Goal: Information Seeking & Learning: Learn about a topic

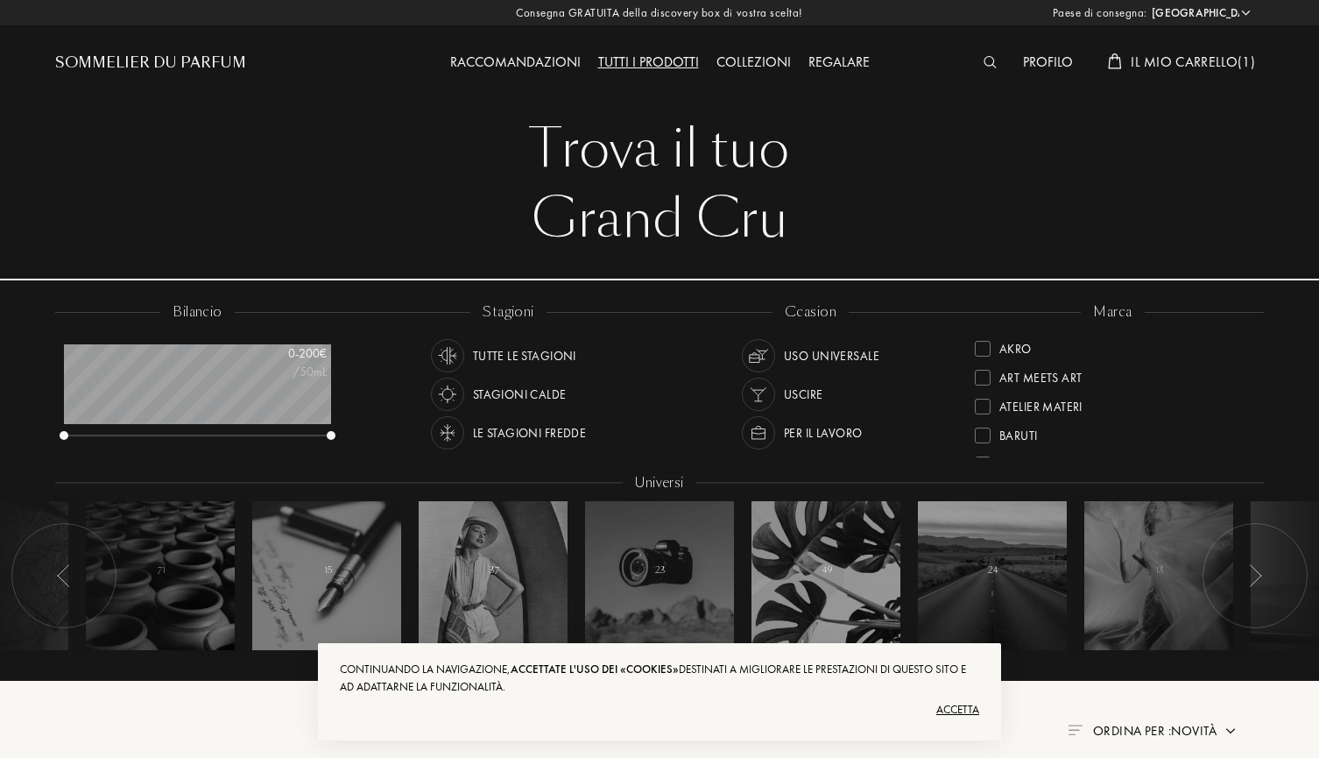
select select "IT"
click at [946, 704] on div "Accetta" at bounding box center [659, 710] width 639 height 28
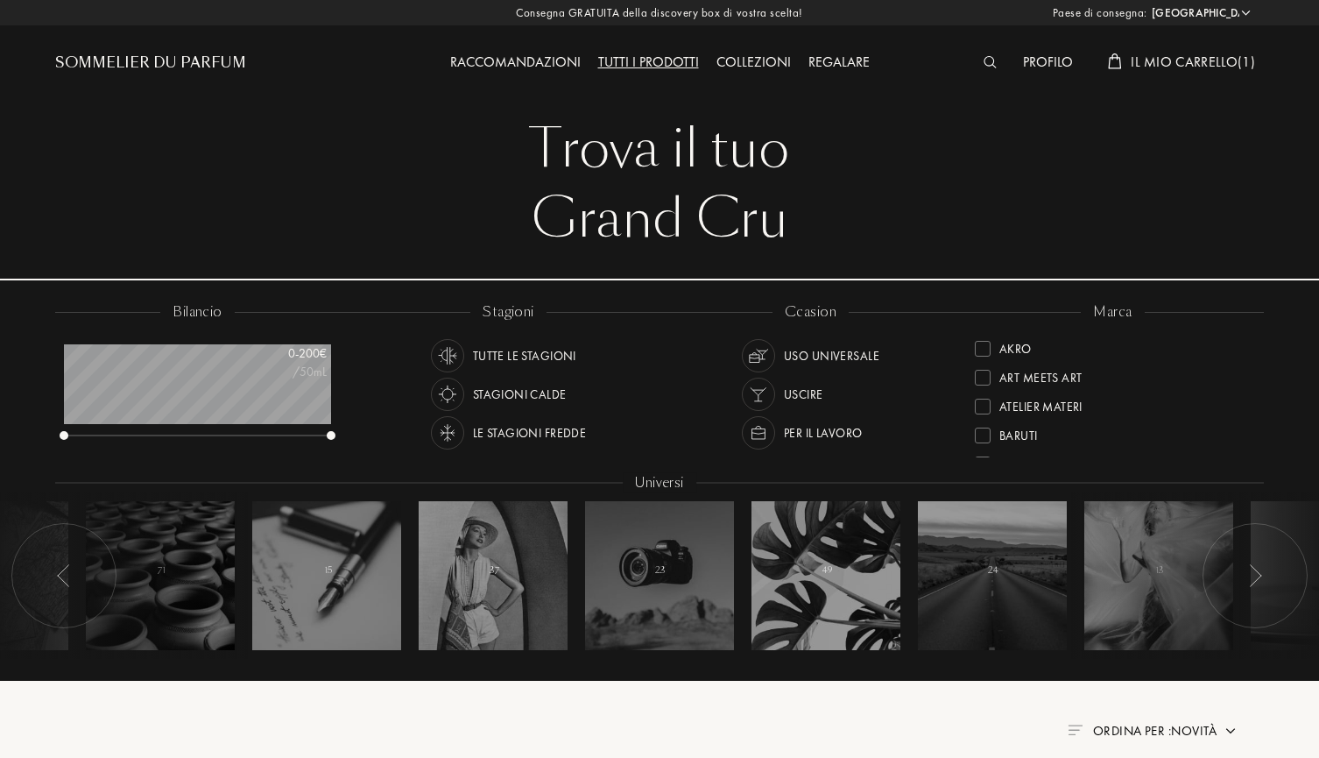
scroll to position [0, 0]
click at [540, 70] on div "Raccomandazioni" at bounding box center [515, 63] width 148 height 23
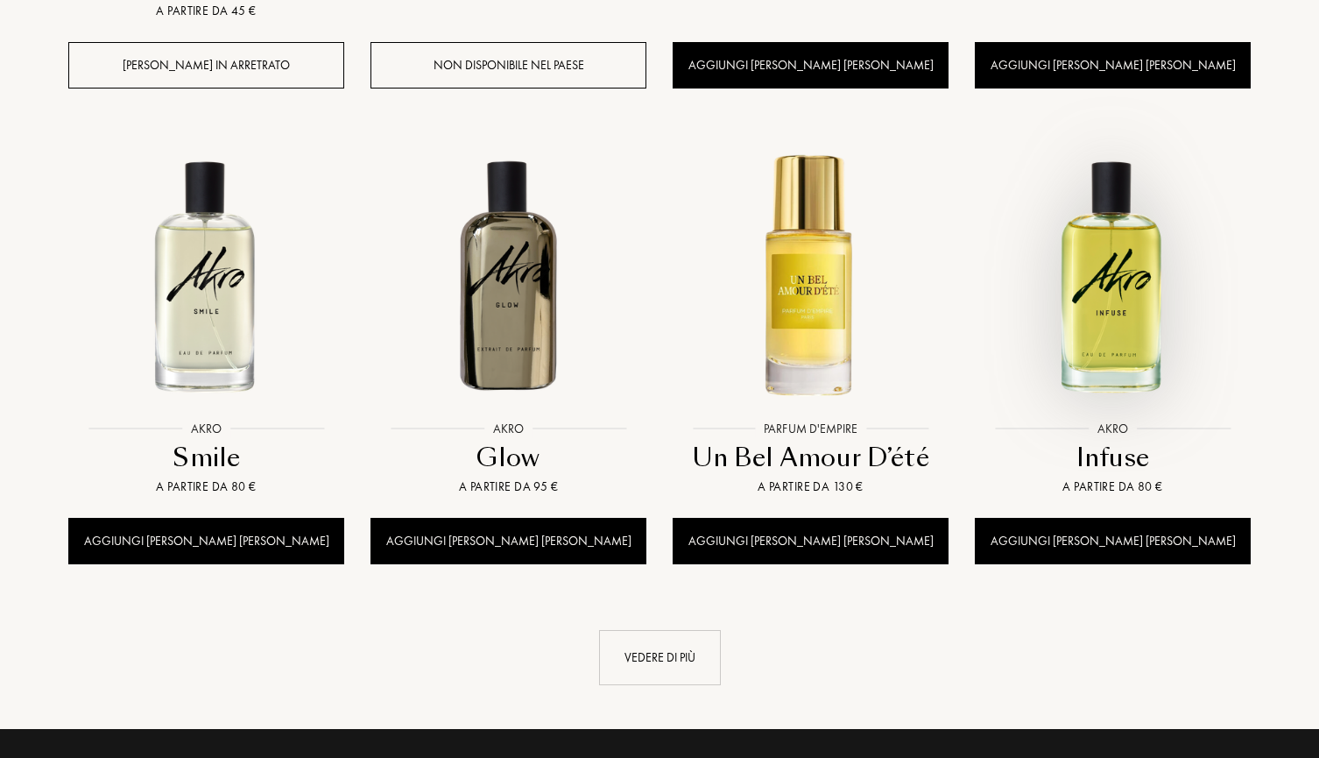
scroll to position [1839, 0]
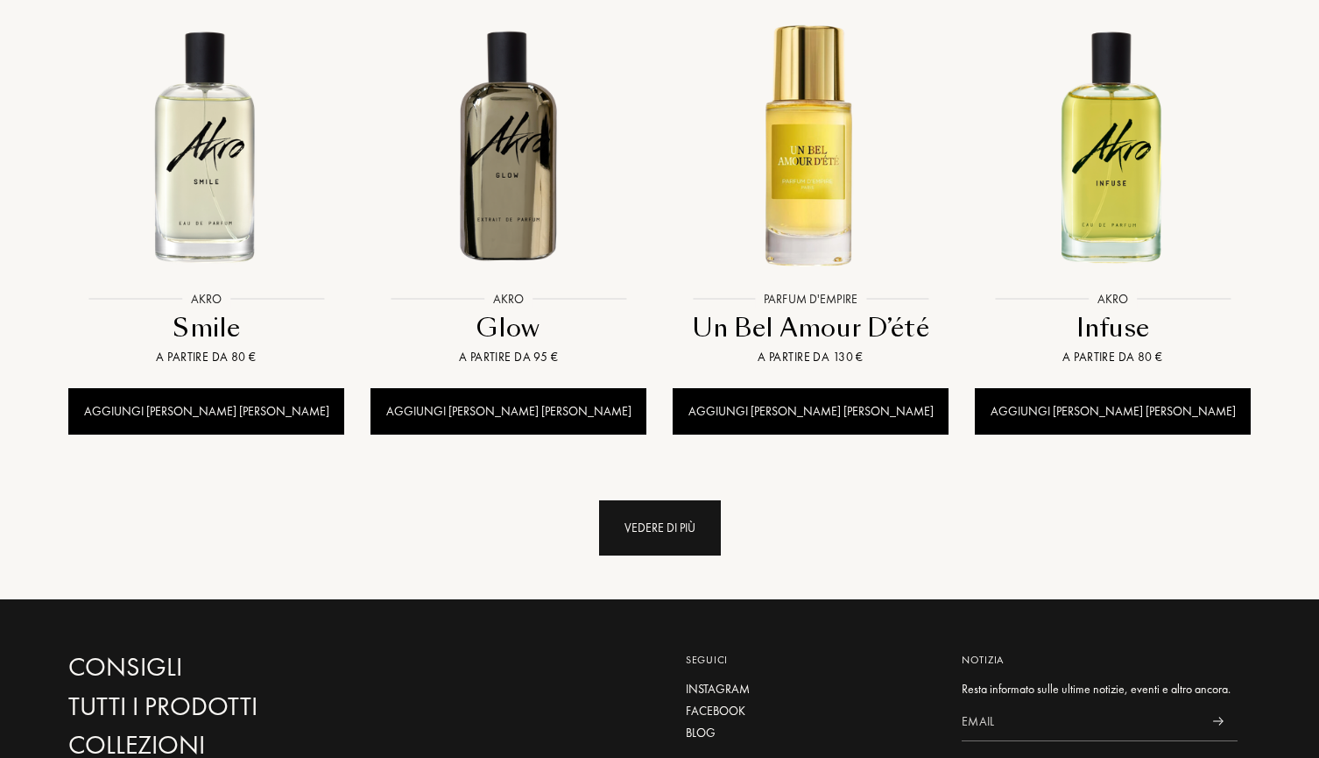
click at [689, 500] on div "Vedere di più" at bounding box center [660, 527] width 122 height 55
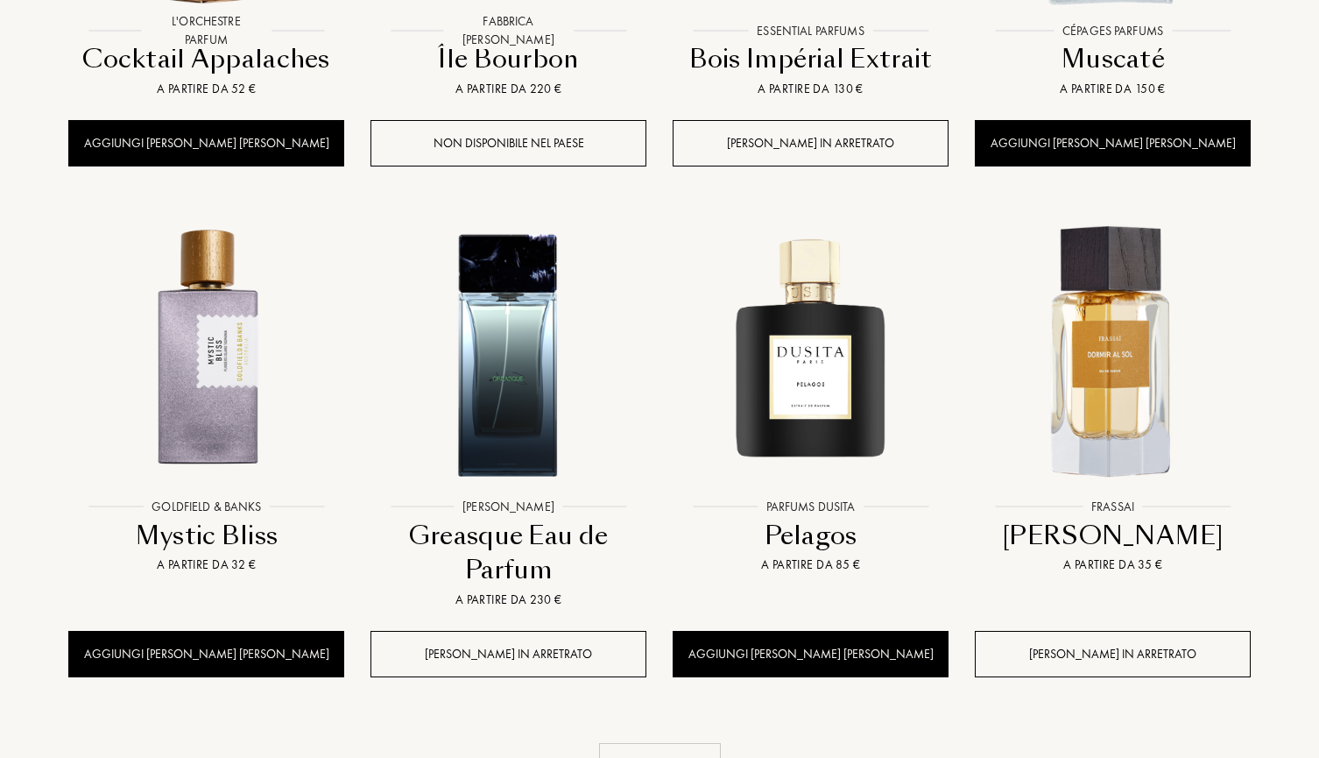
scroll to position [3049, 0]
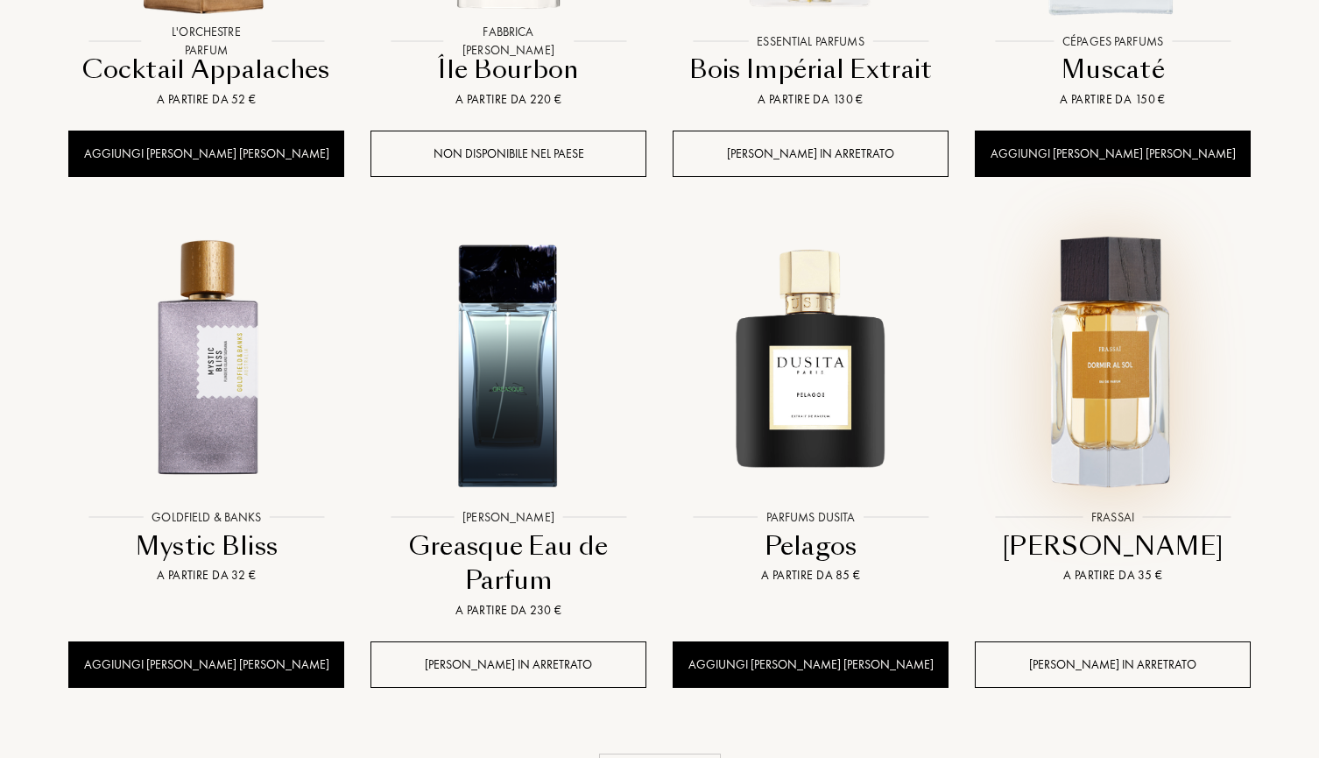
click at [1138, 227] on img at bounding box center [1113, 363] width 272 height 272
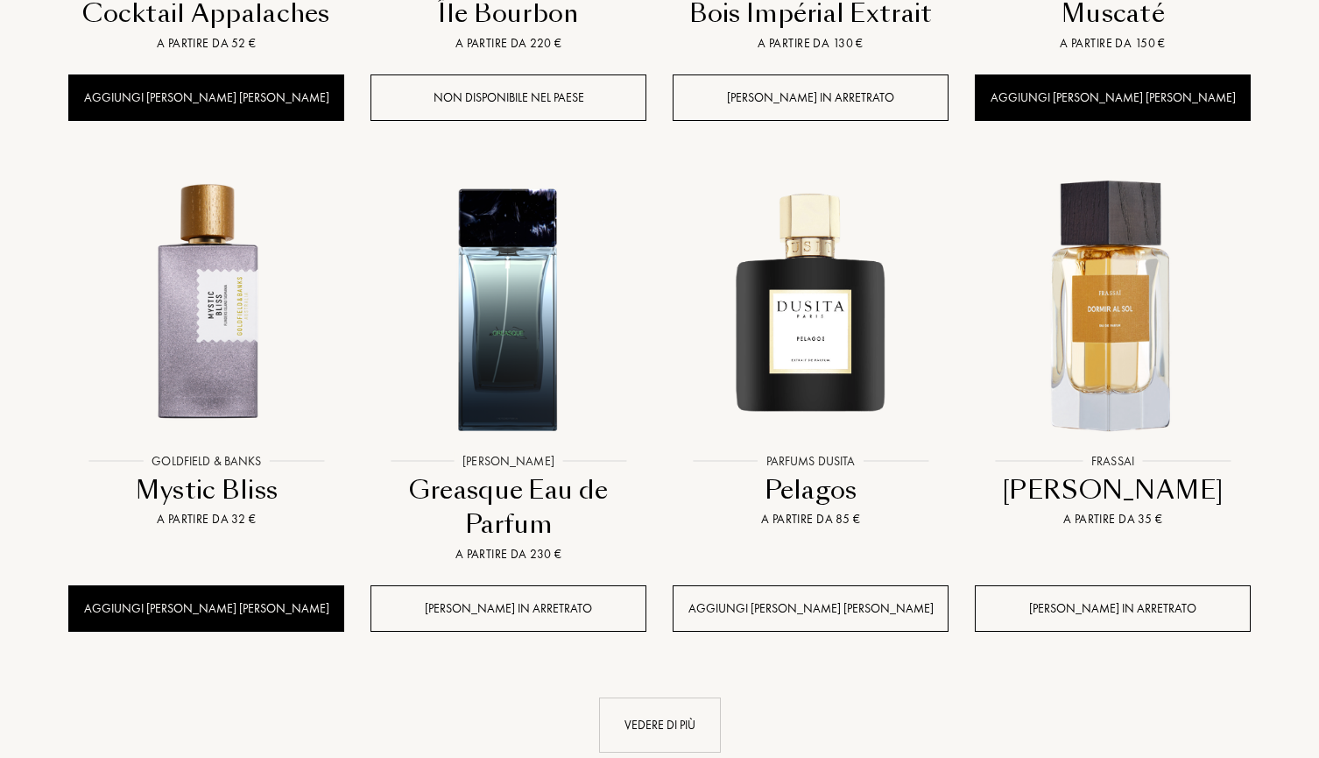
scroll to position [3118, 0]
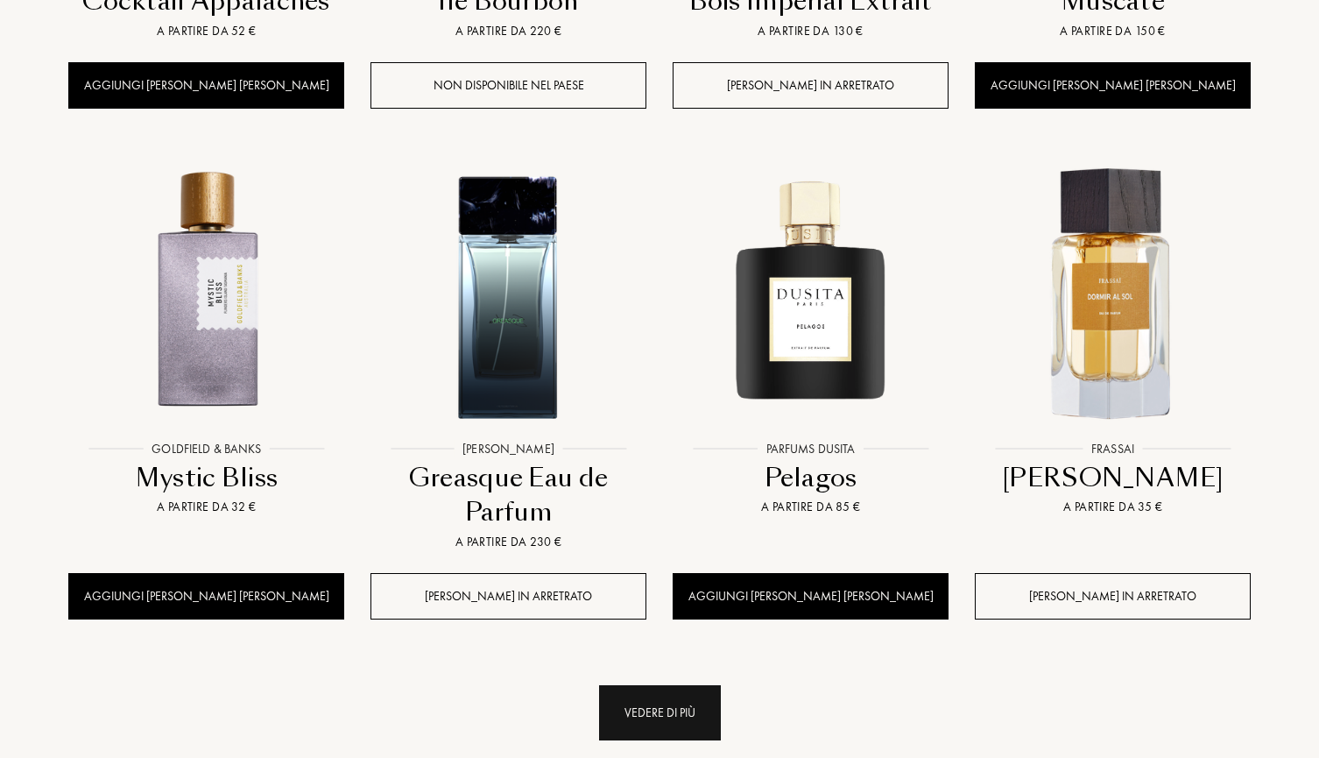
click at [658, 685] on div "Vedere di più" at bounding box center [660, 712] width 122 height 55
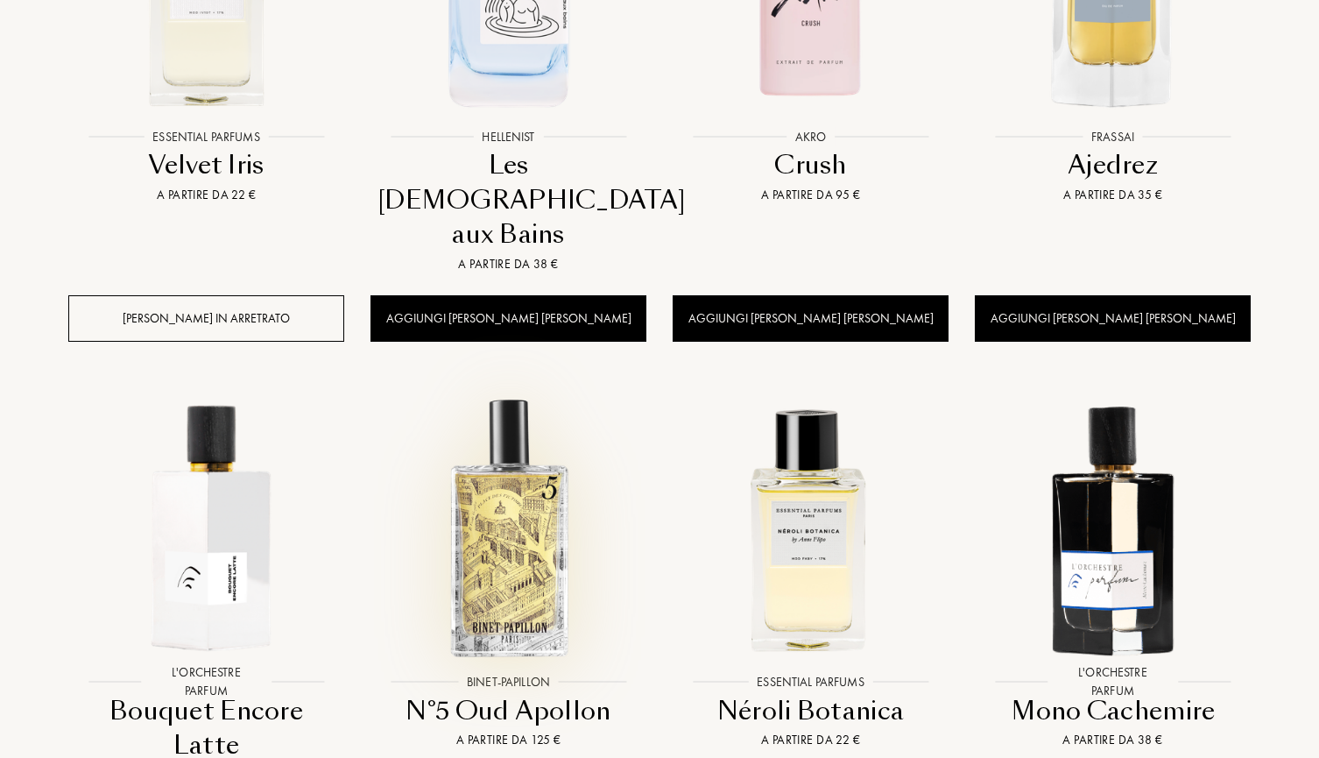
scroll to position [1050, 0]
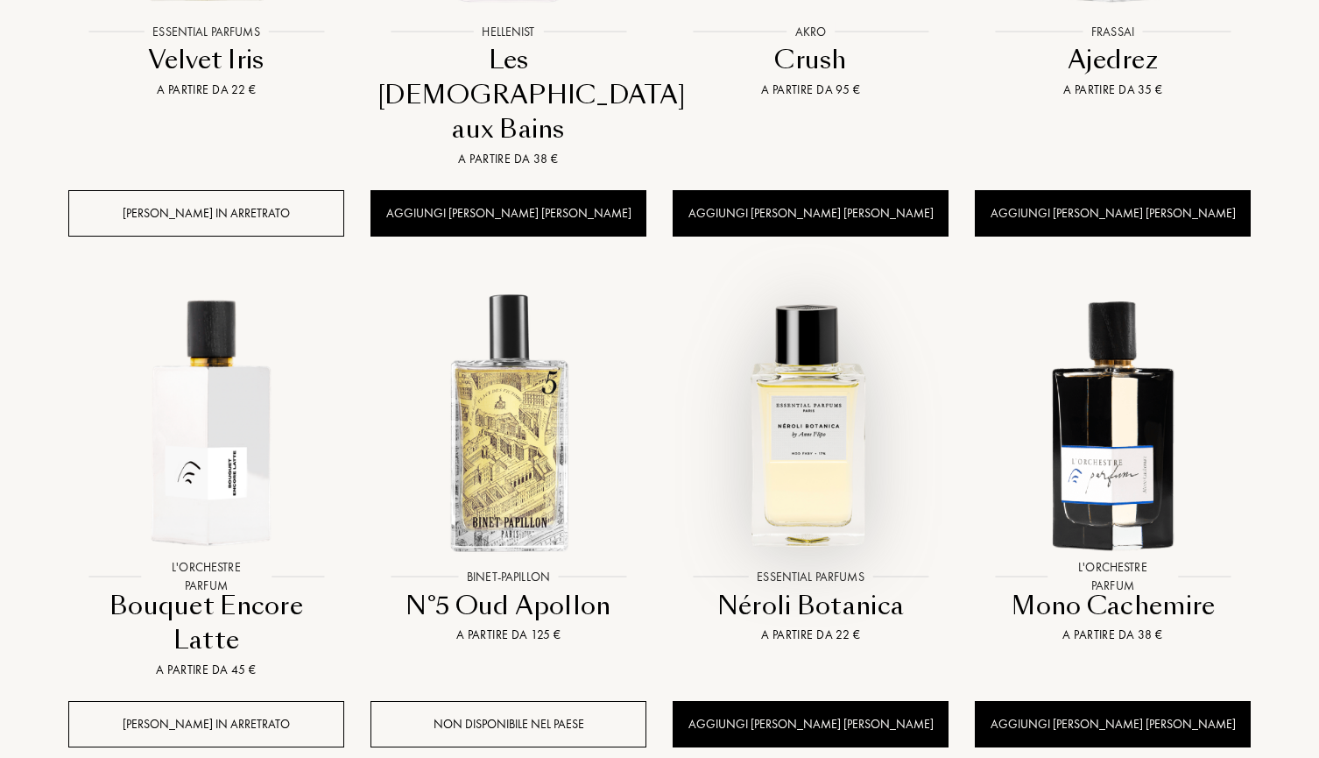
click at [822, 360] on img at bounding box center [810, 422] width 272 height 272
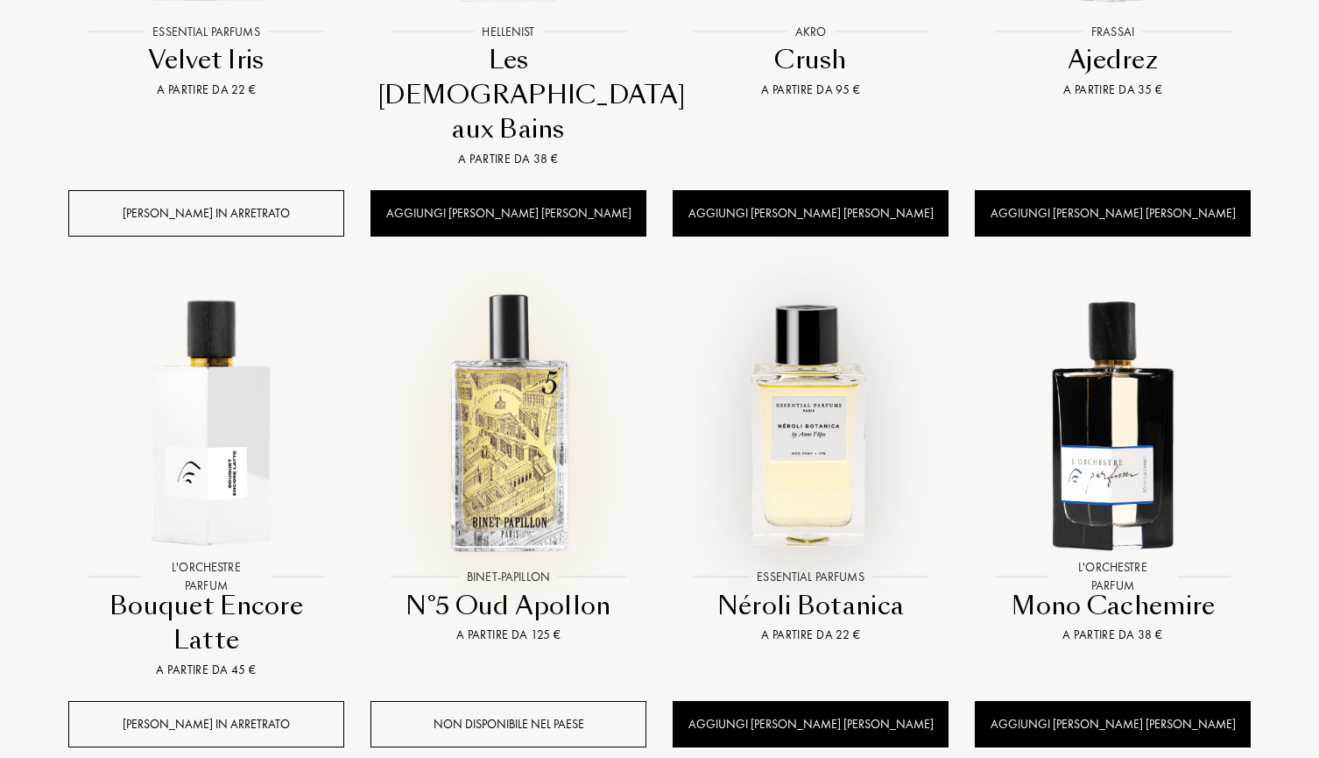
click at [562, 439] on img at bounding box center [508, 422] width 272 height 272
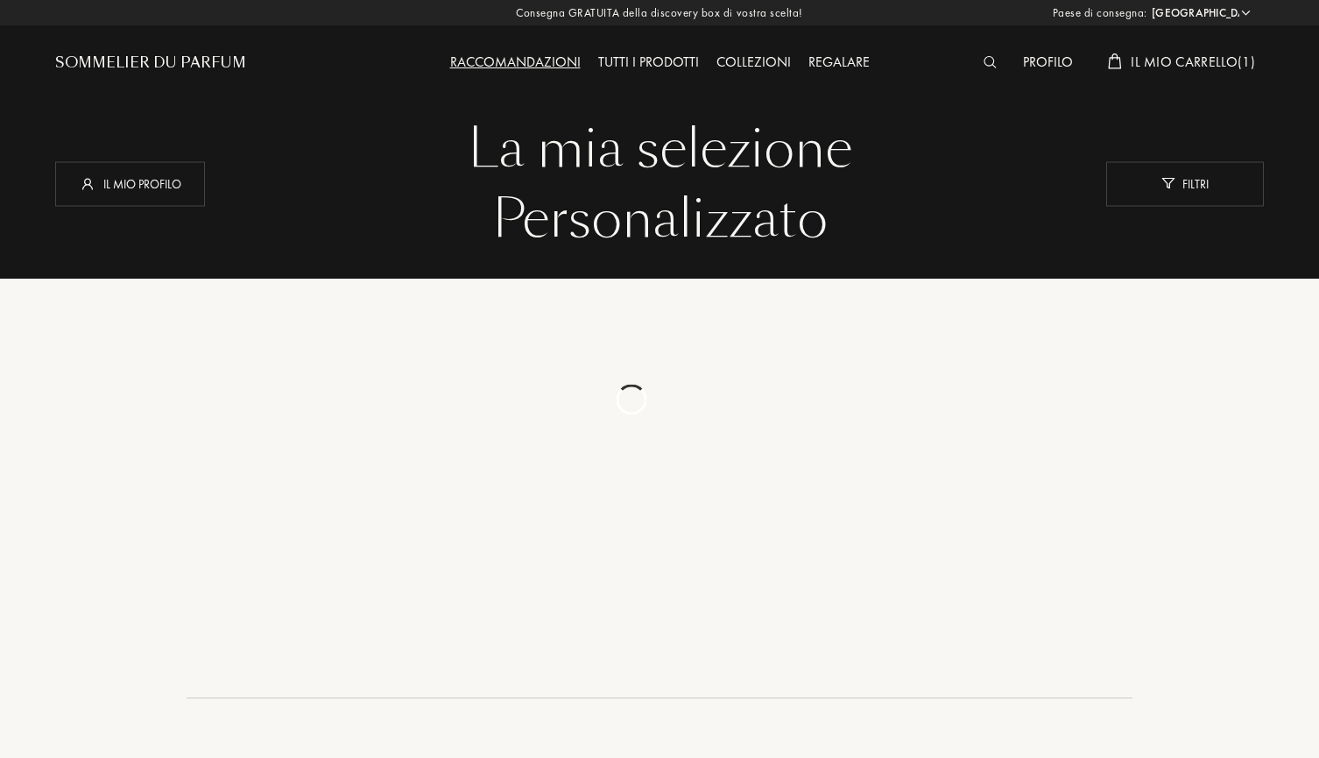
select select "IT"
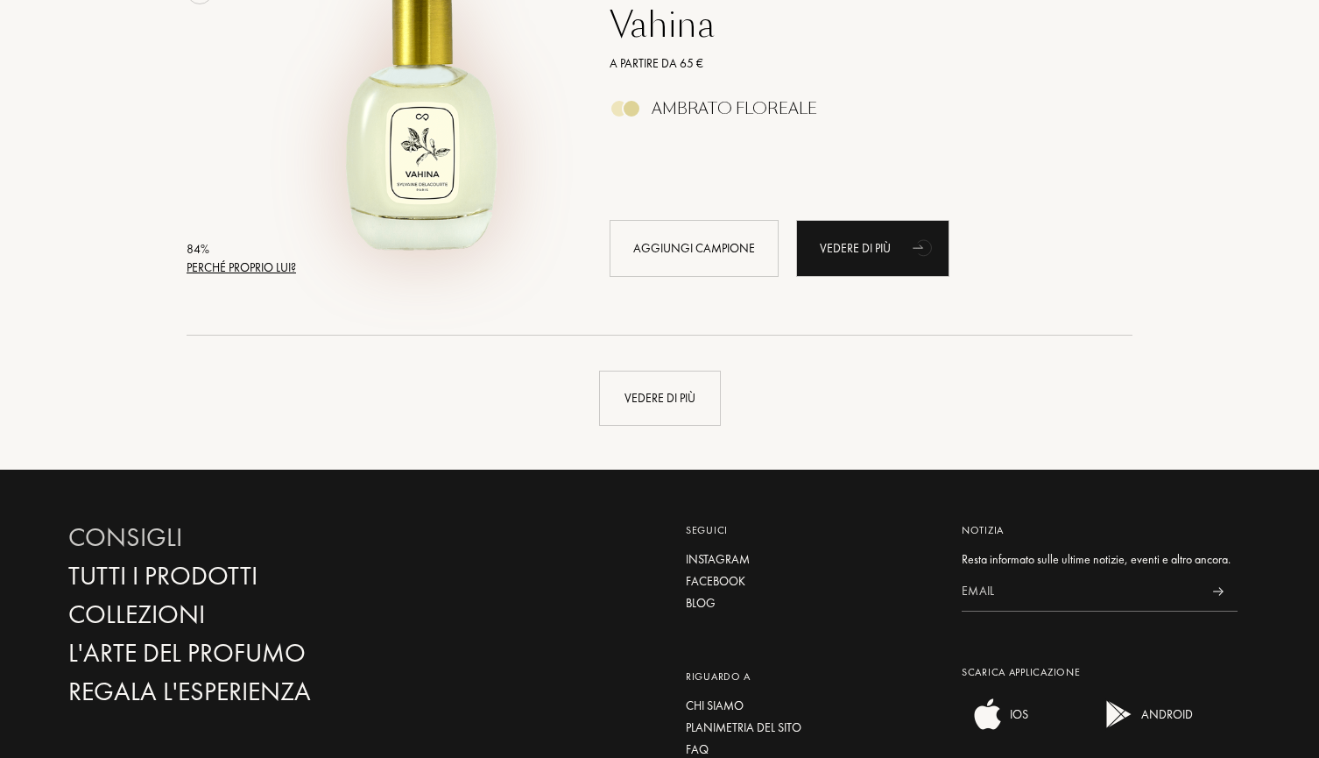
scroll to position [4124, 0]
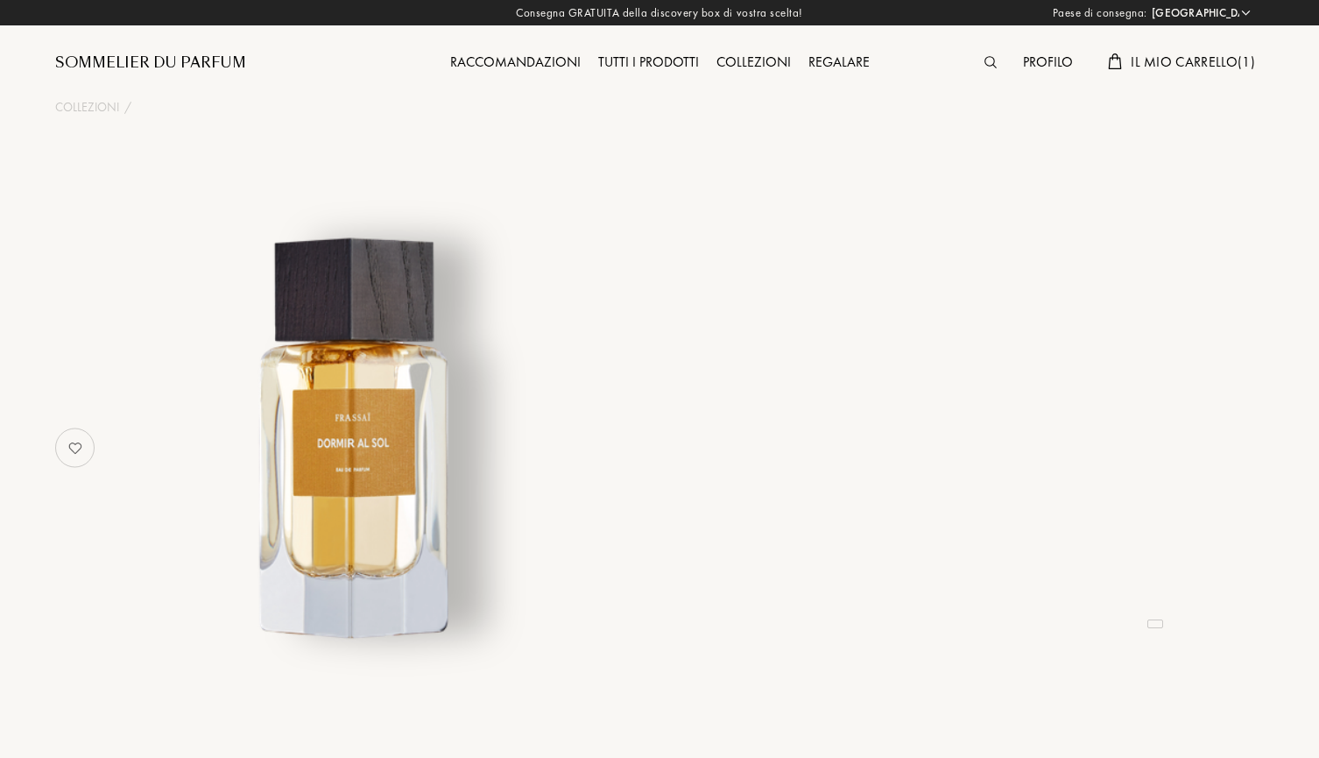
select select "IT"
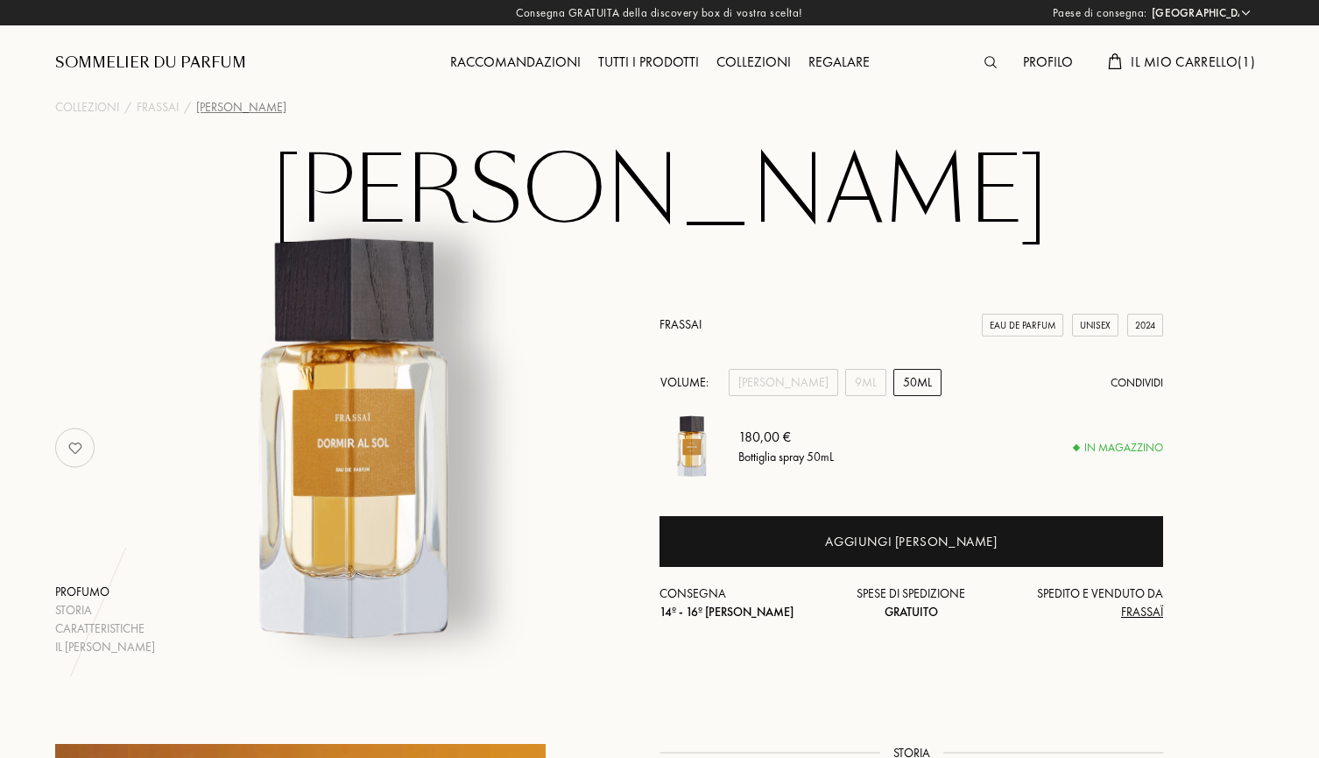
scroll to position [16, 0]
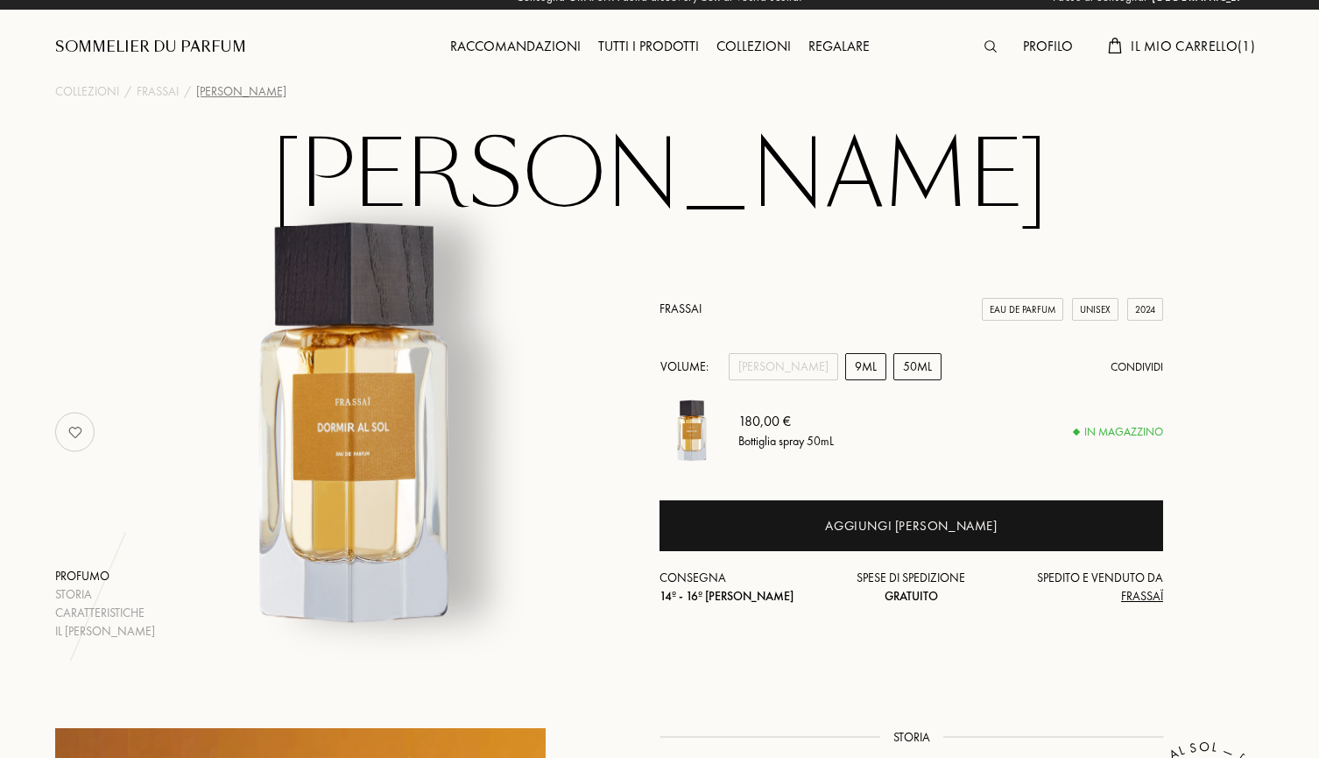
click at [845, 364] on div "9mL" at bounding box center [865, 366] width 41 height 27
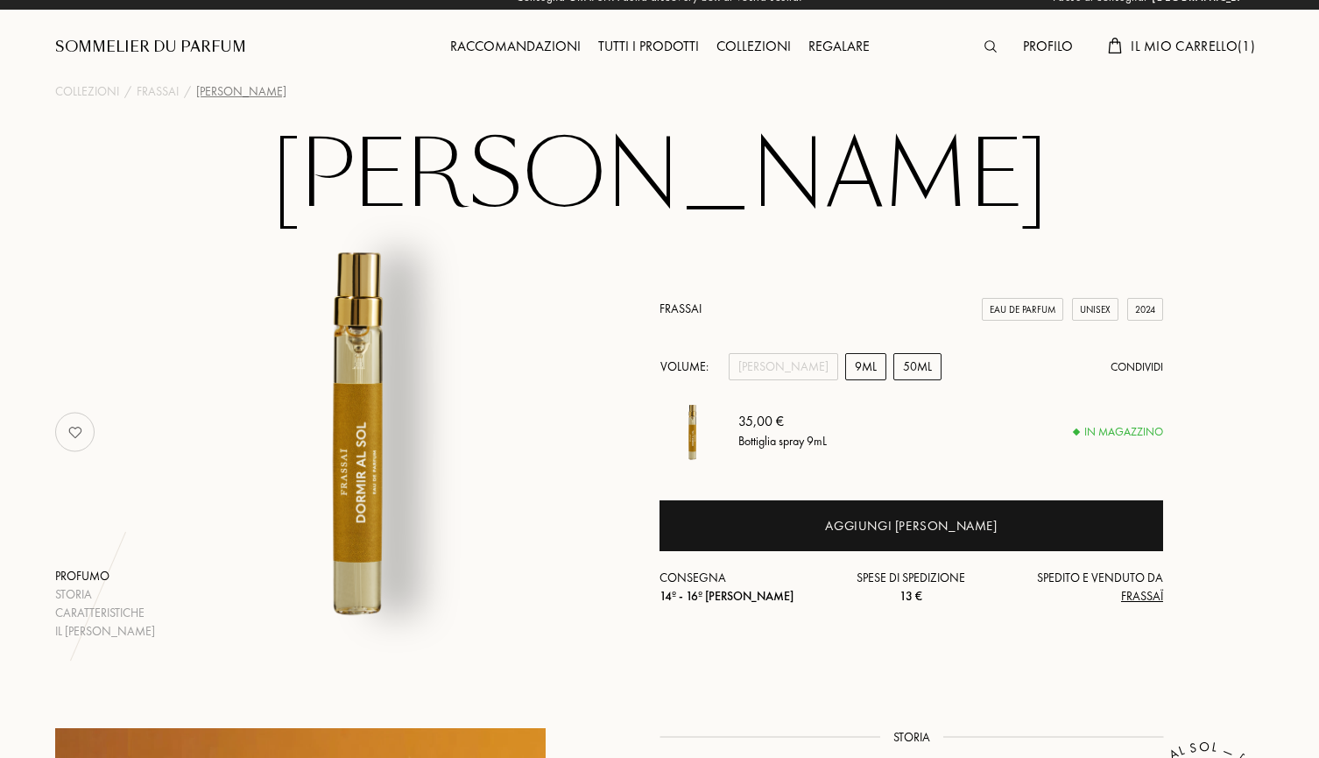
click at [893, 354] on div "50mL" at bounding box center [917, 366] width 48 height 27
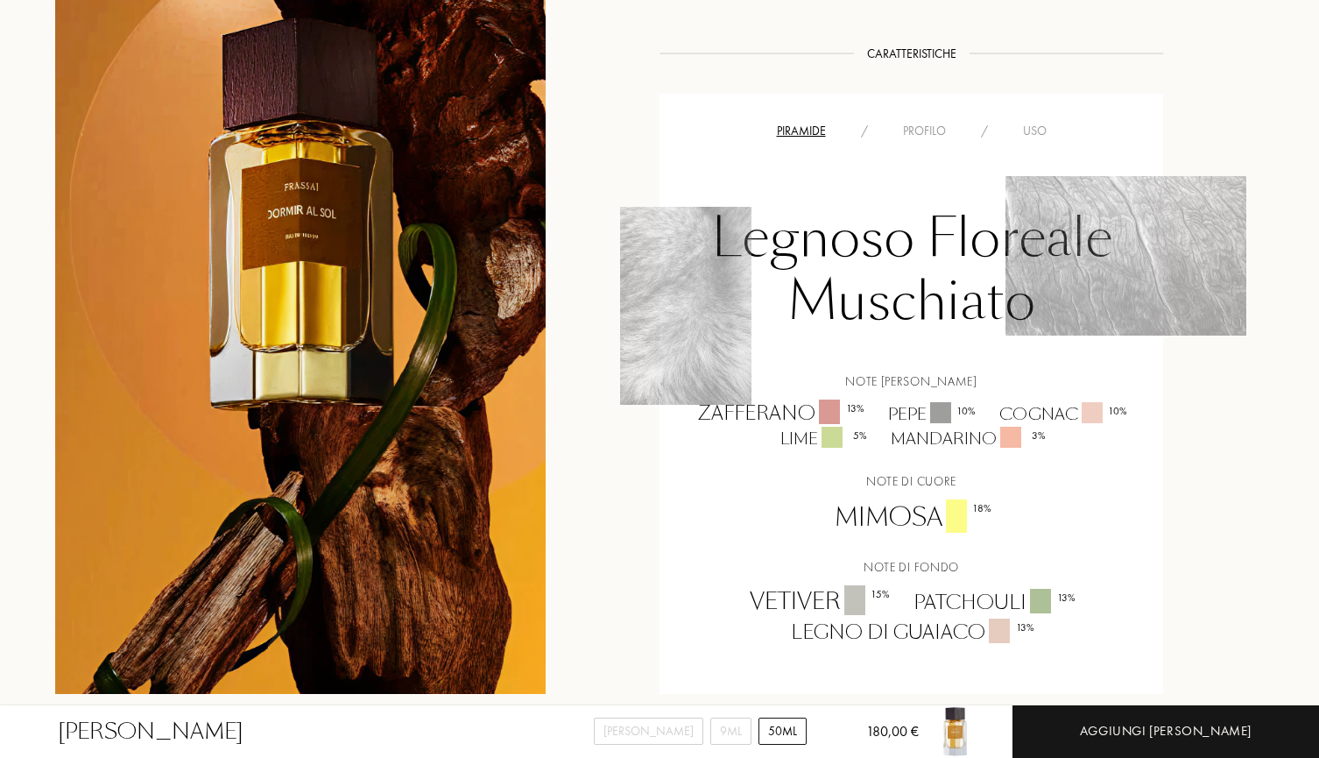
scroll to position [1146, 0]
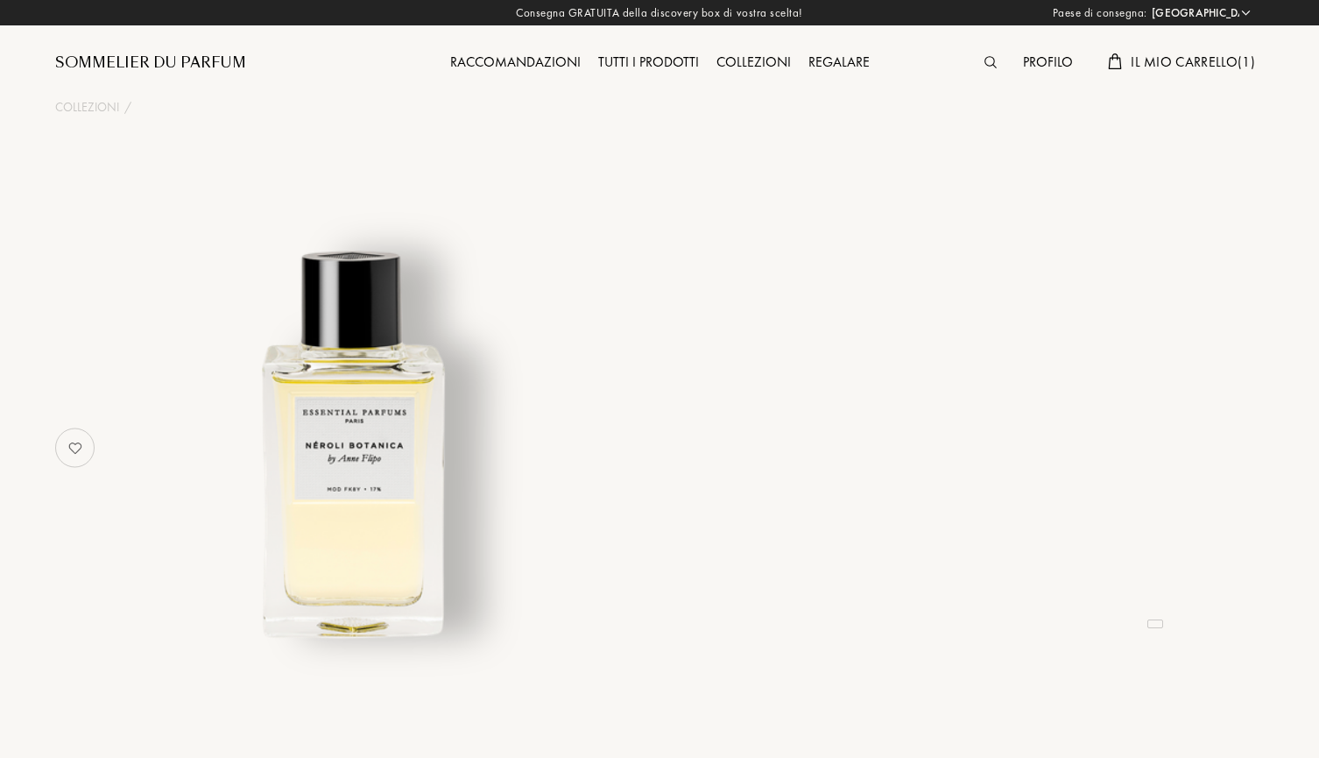
select select "IT"
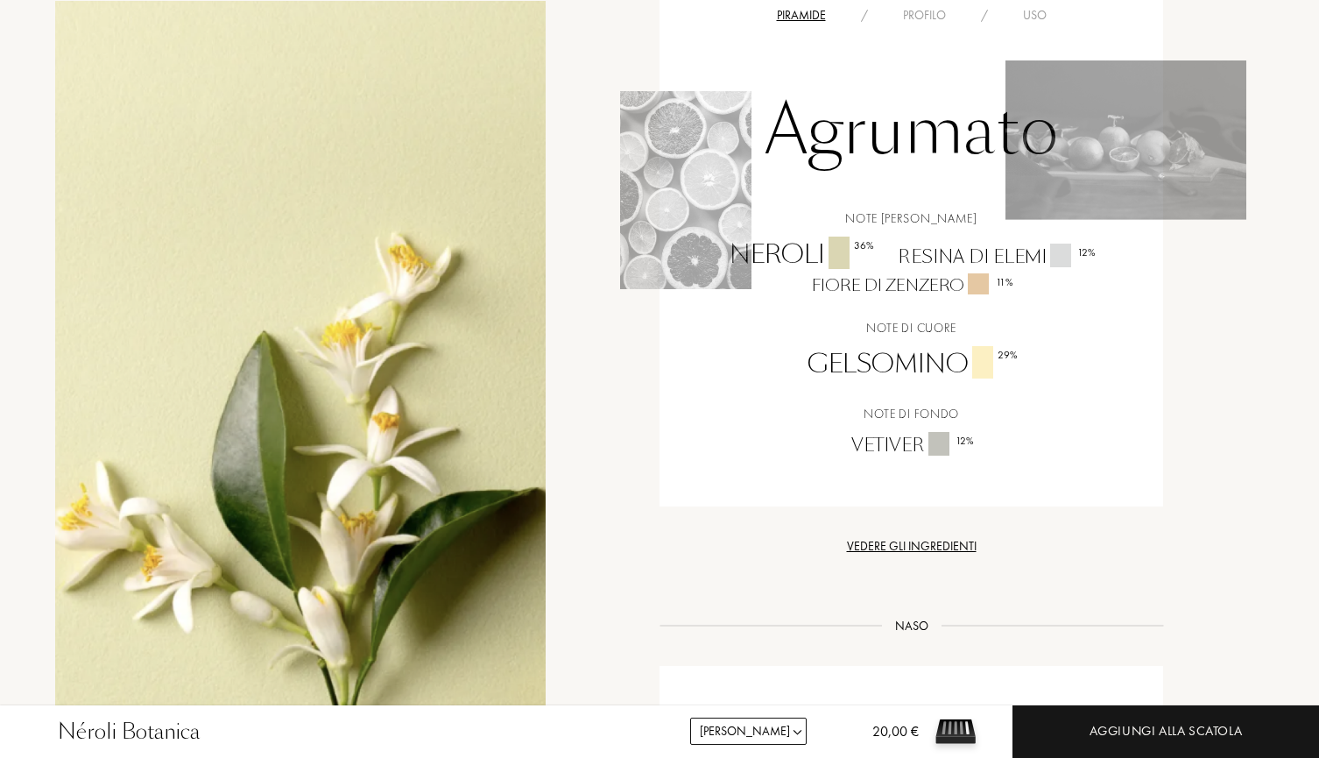
scroll to position [1116, 0]
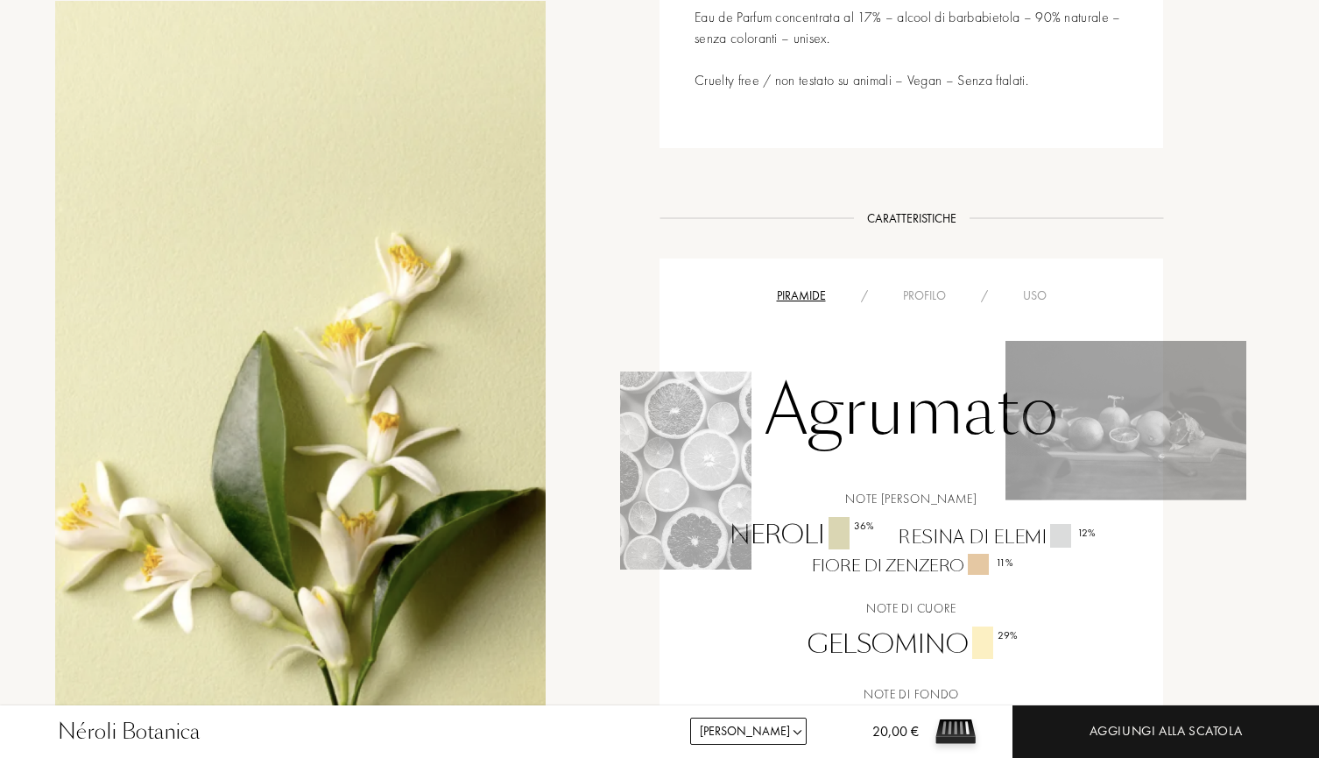
click at [949, 286] on div "Profilo" at bounding box center [925, 295] width 78 height 18
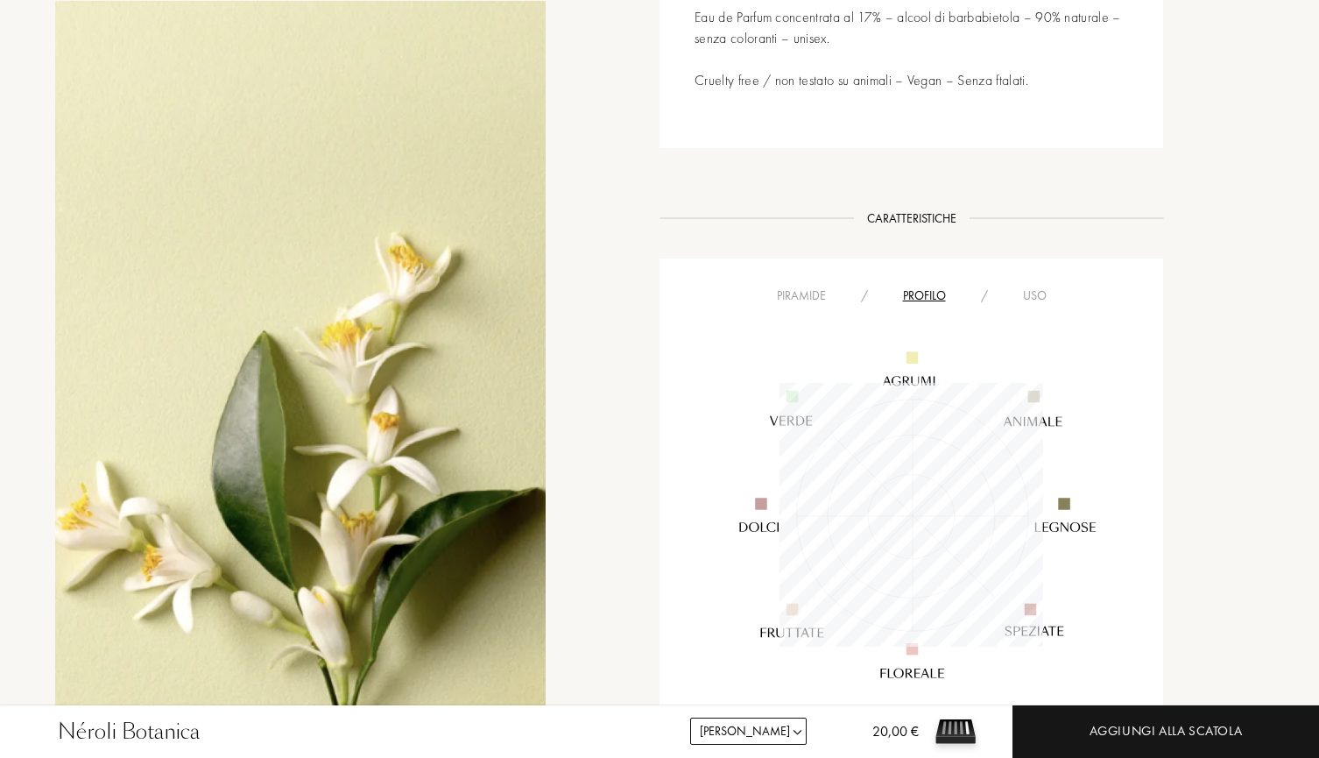
scroll to position [264, 264]
click at [1032, 286] on div "Uso" at bounding box center [1035, 295] width 59 height 18
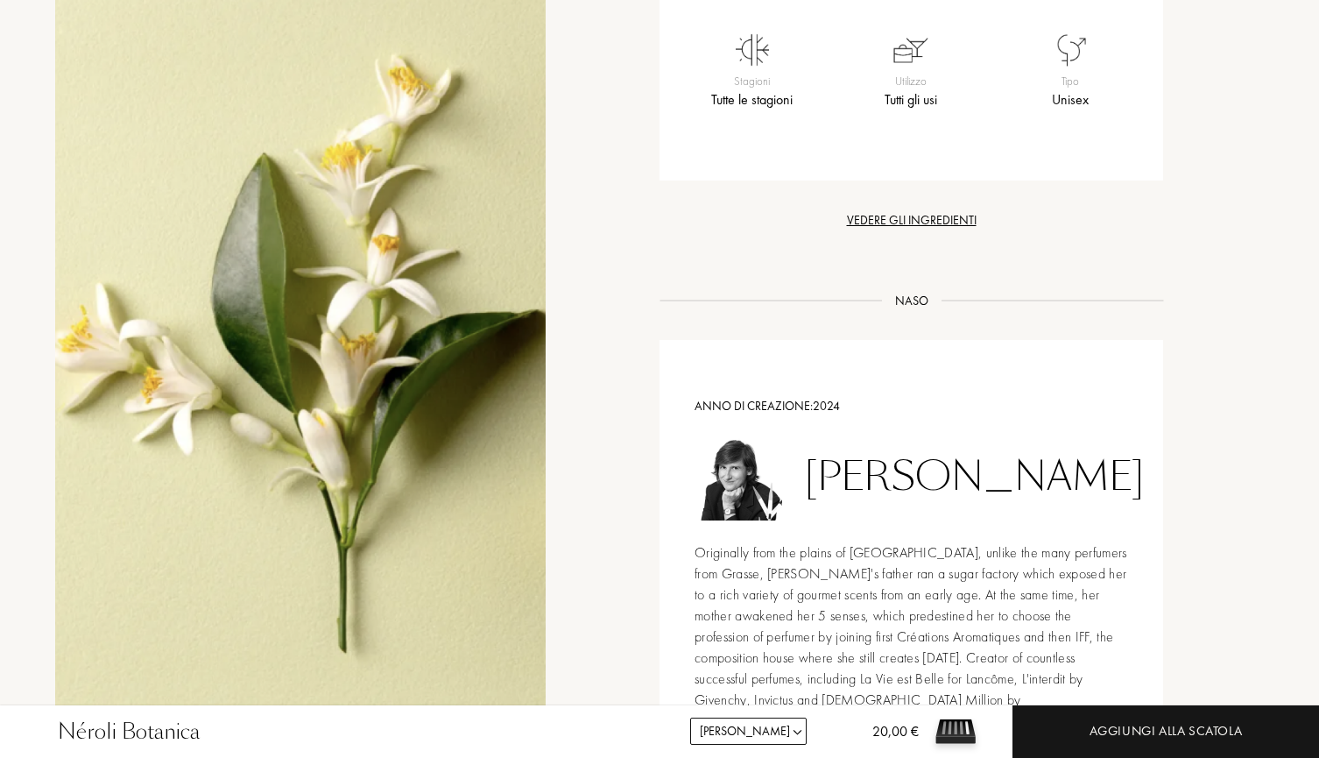
scroll to position [1408, 0]
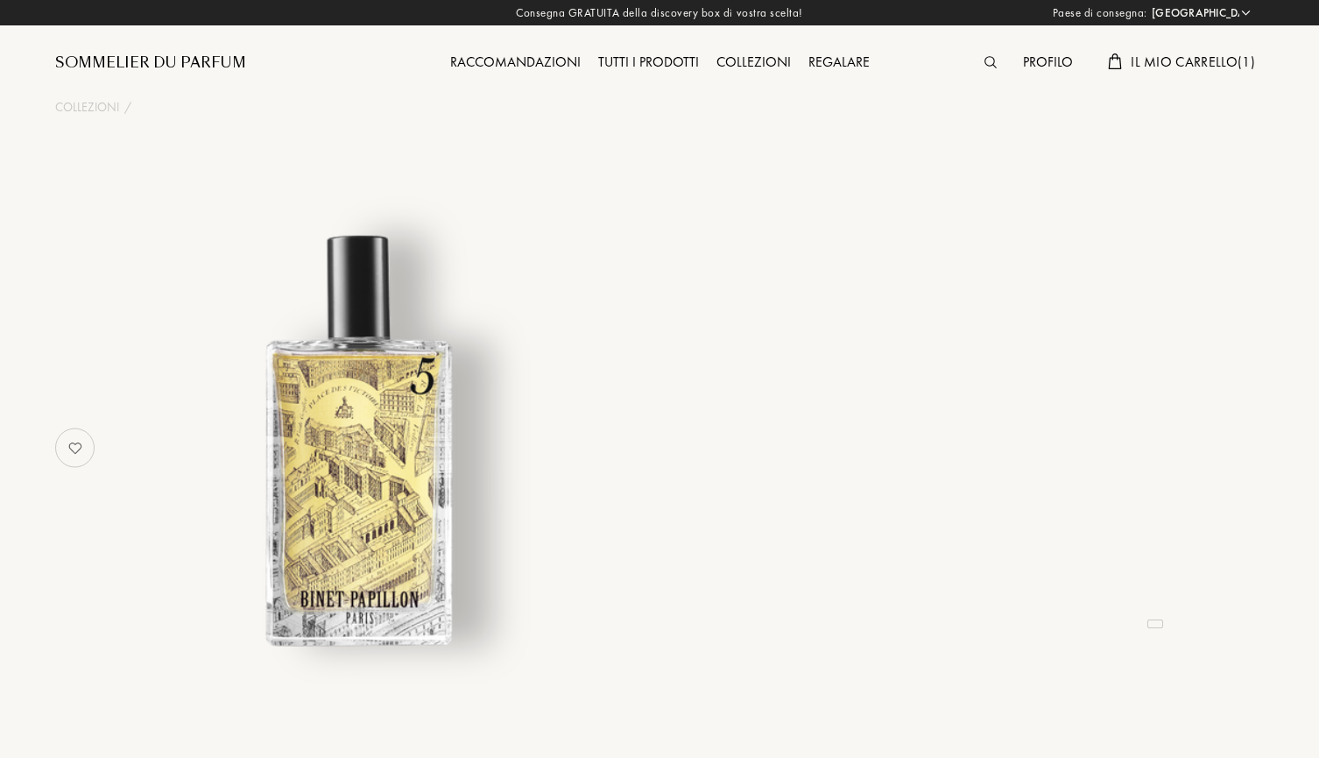
select select "IT"
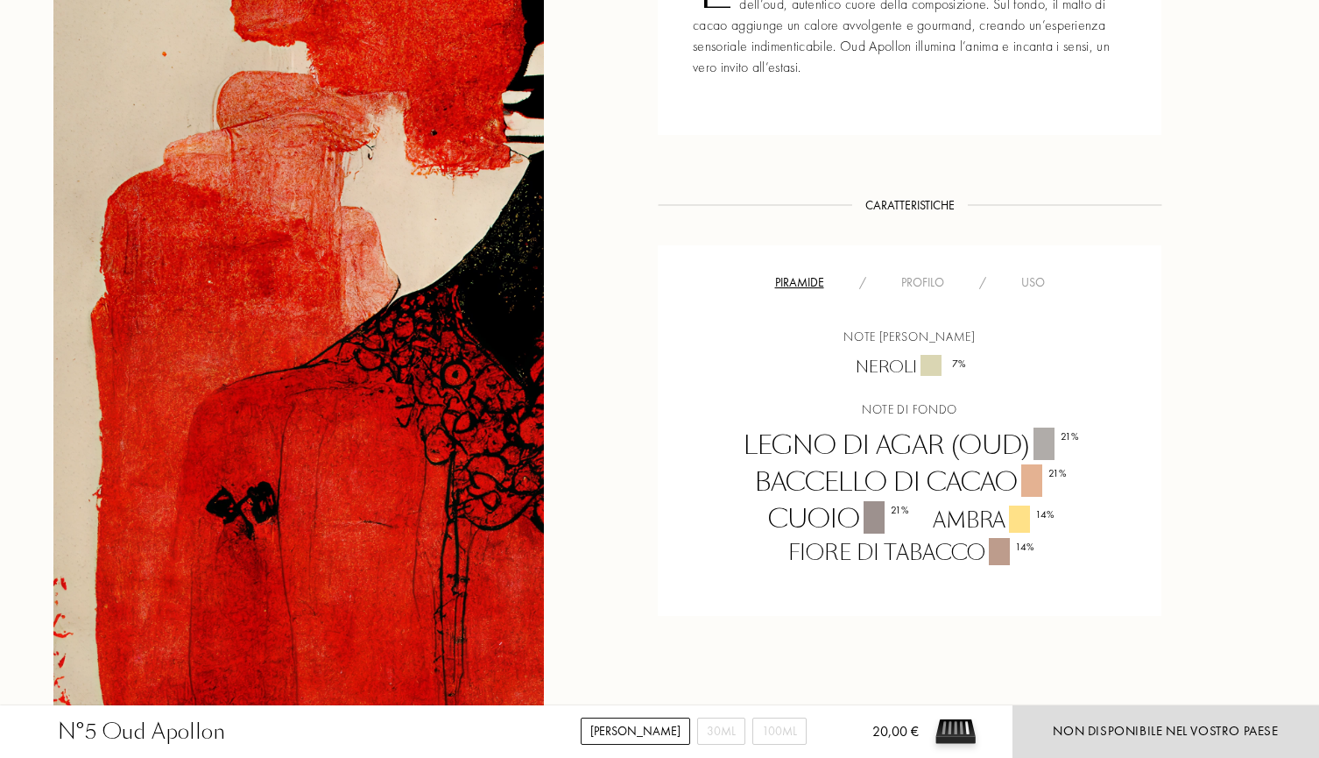
scroll to position [645, 2]
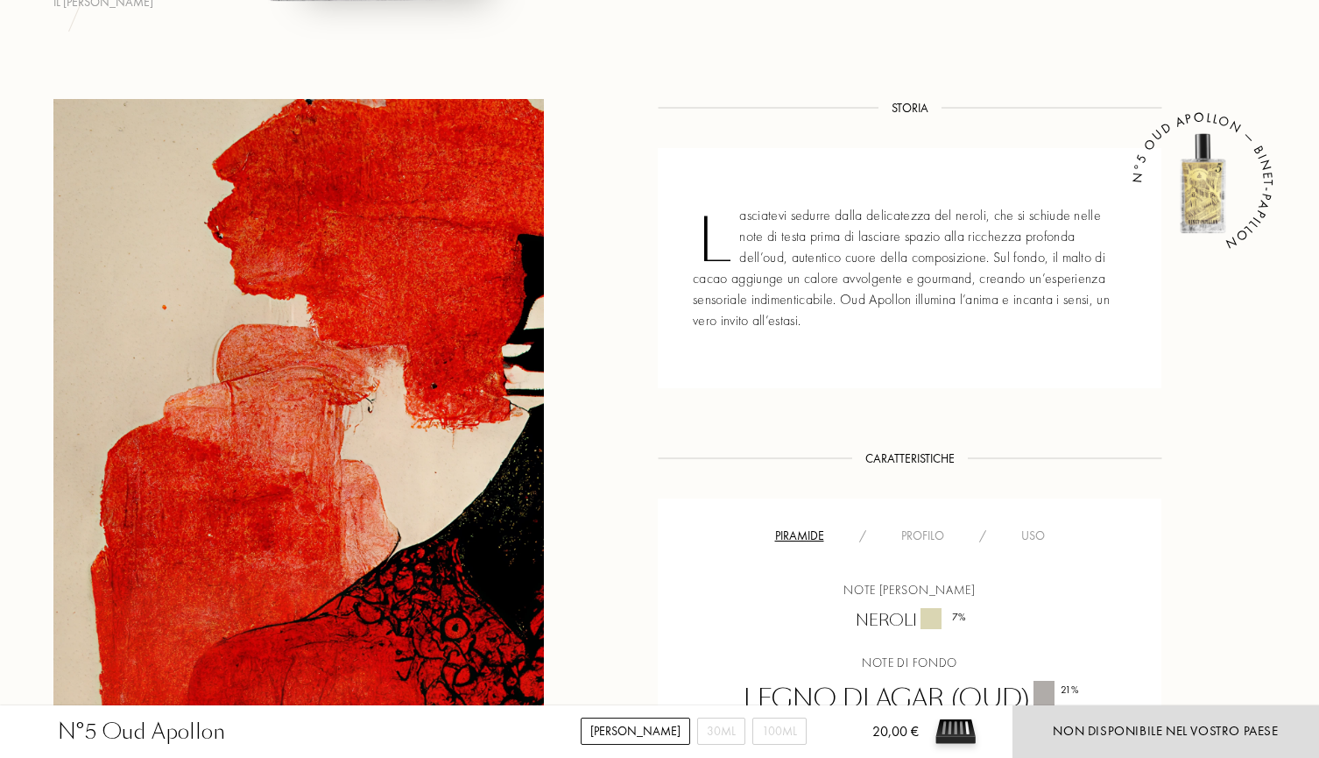
click at [904, 533] on div "Profilo" at bounding box center [923, 535] width 78 height 18
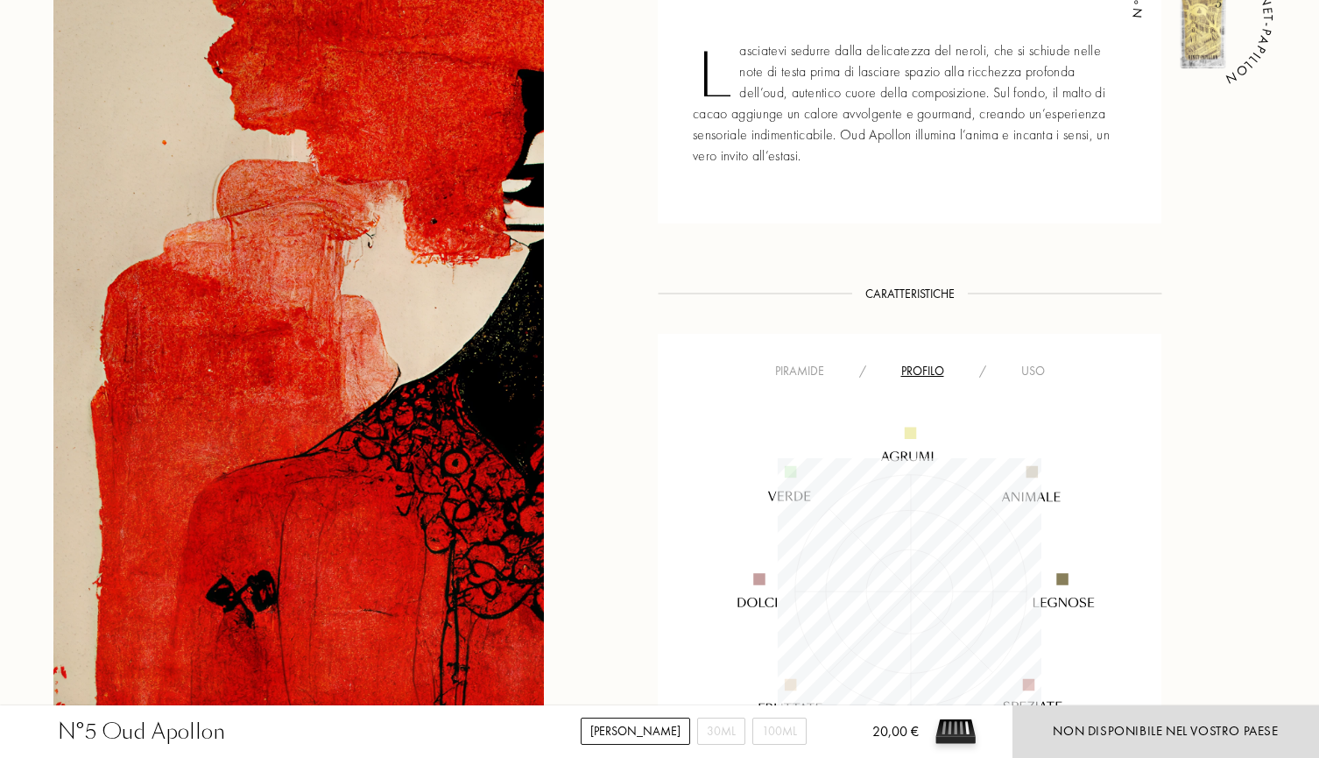
scroll to position [872, 2]
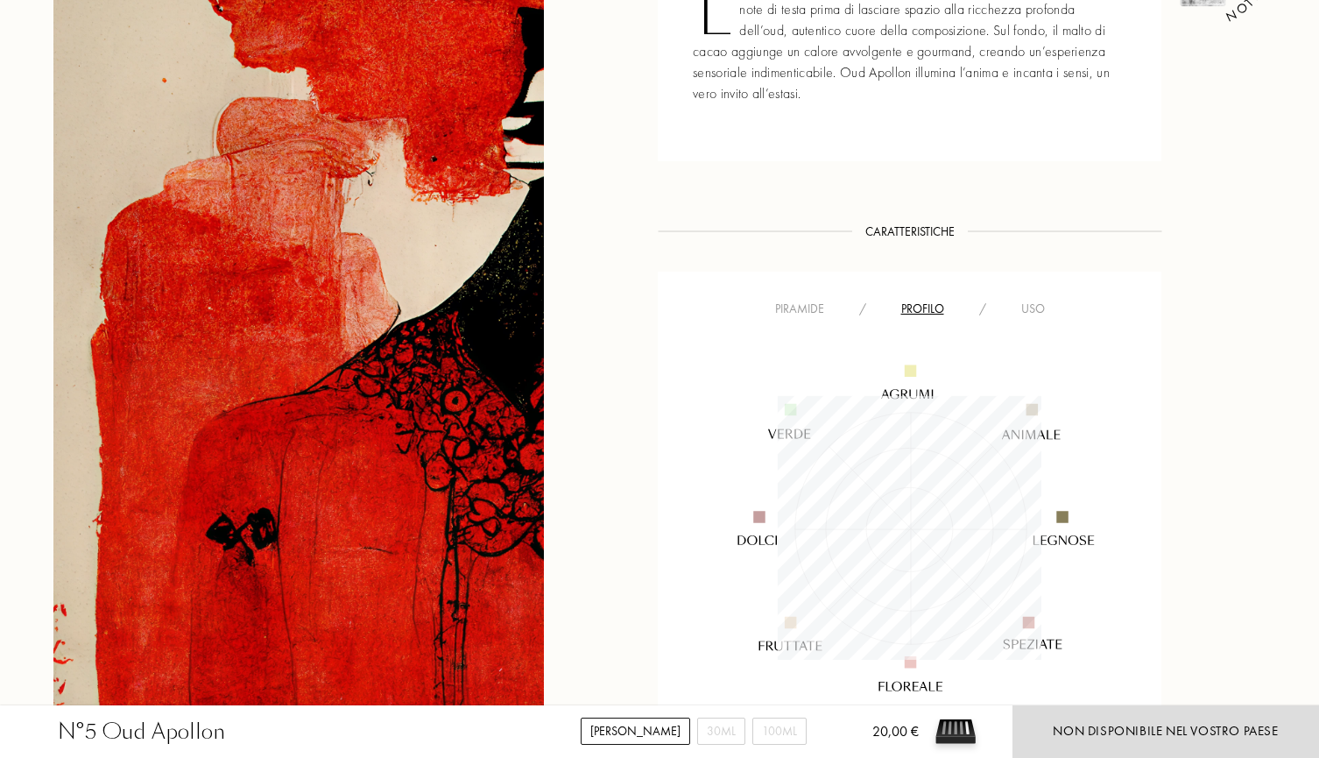
click at [1029, 307] on div "Uso" at bounding box center [1033, 309] width 59 height 18
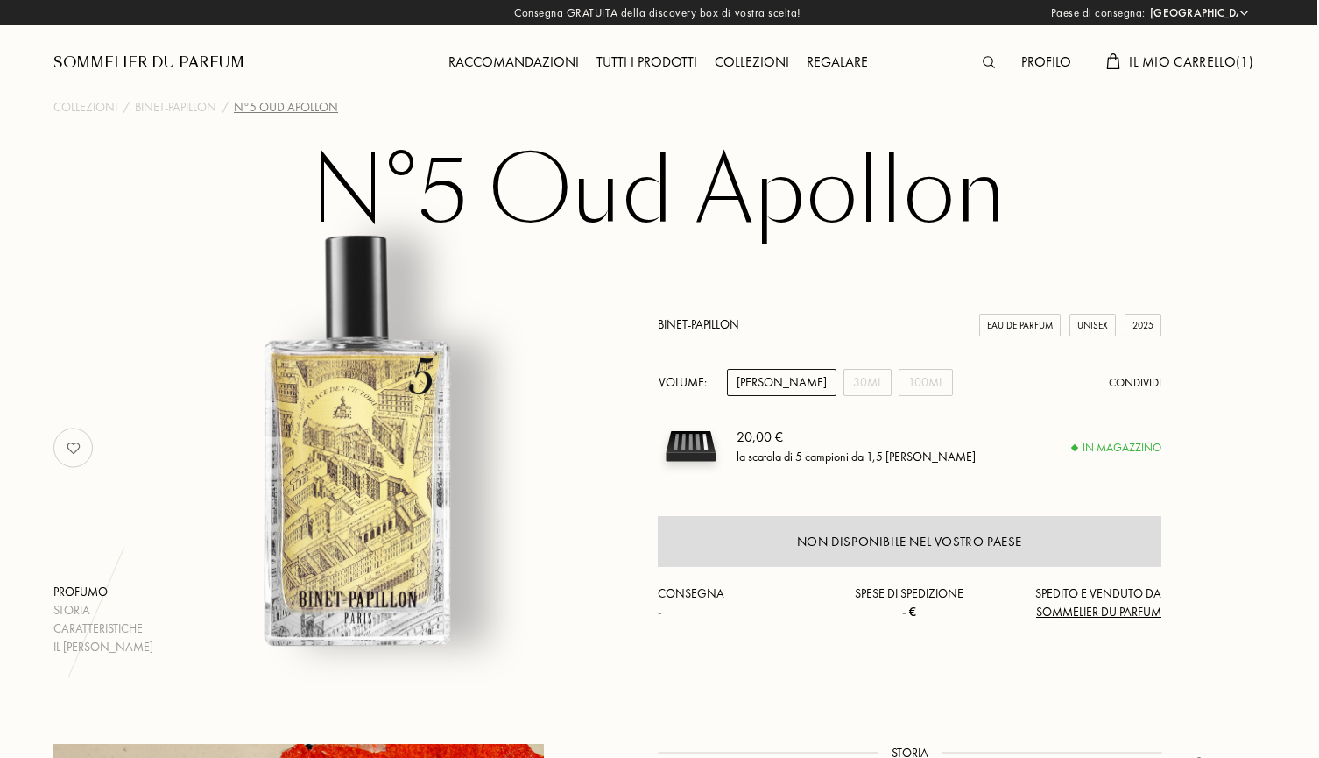
scroll to position [0, 2]
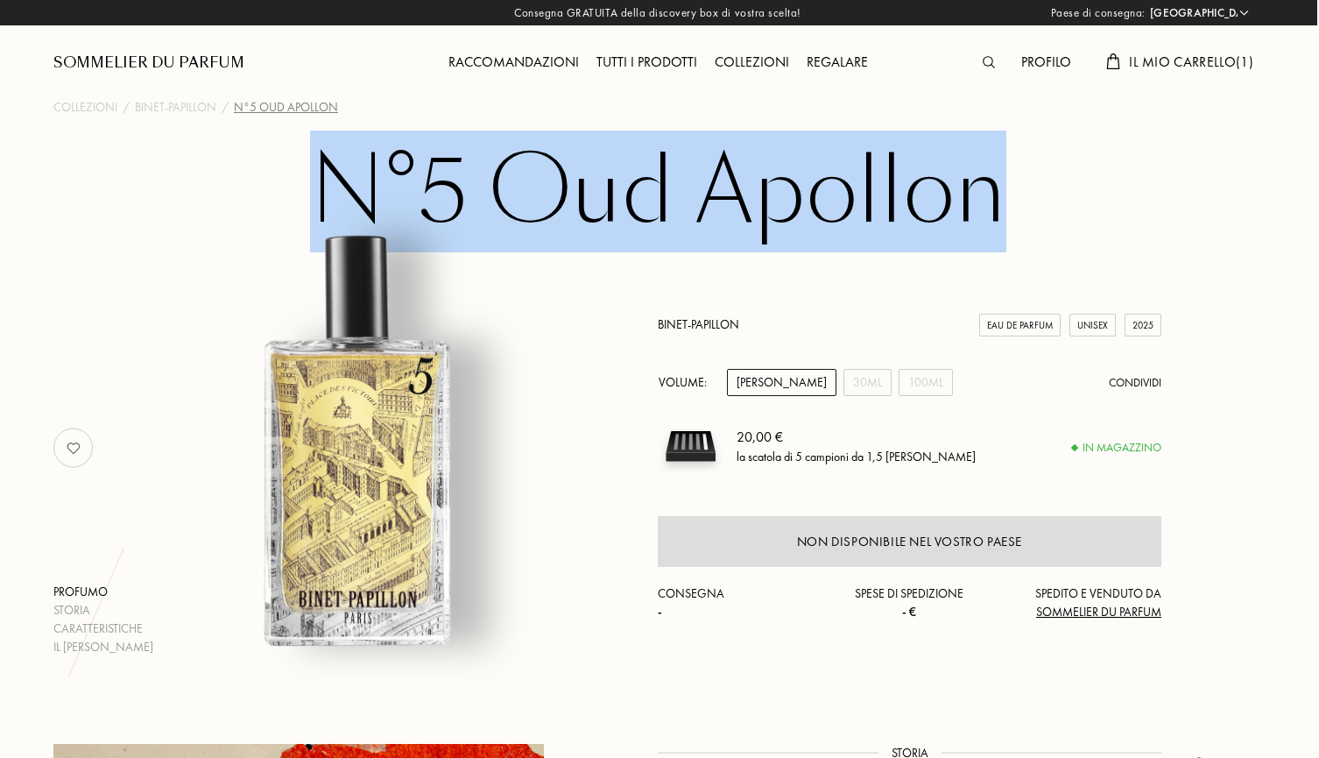
drag, startPoint x: 1113, startPoint y: 198, endPoint x: 294, endPoint y: 173, distance: 819.4
click at [294, 173] on div "N°5 Oud Apollon Profumo Storia Caratteristiche Il marchio Binet-Papillon Eau de…" at bounding box center [657, 400] width 1261 height 512
copy h1 "N°5 Oud Apollon"
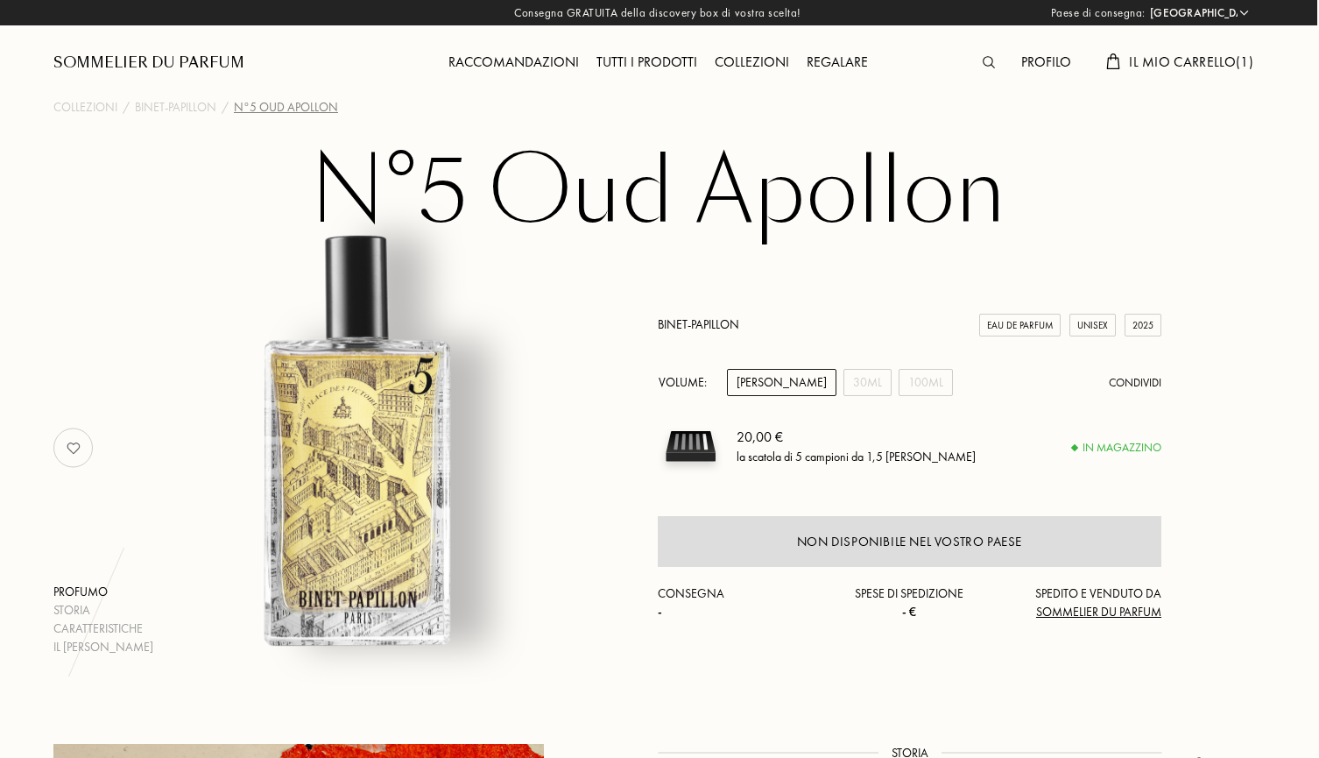
click at [892, 305] on div "Binet-Papillon Eau de Parfum Unisex 2025 Volume: Campione 30mL 100mL Condividi …" at bounding box center [910, 448] width 504 height 416
click at [1031, 415] on div "20,00 € la scatola di 5 campioni da 1,5 mL a scelta" at bounding box center [949, 446] width 425 height 66
click at [789, 376] on div "[PERSON_NAME]" at bounding box center [781, 382] width 109 height 27
click at [844, 376] on div "30mL" at bounding box center [868, 382] width 48 height 27
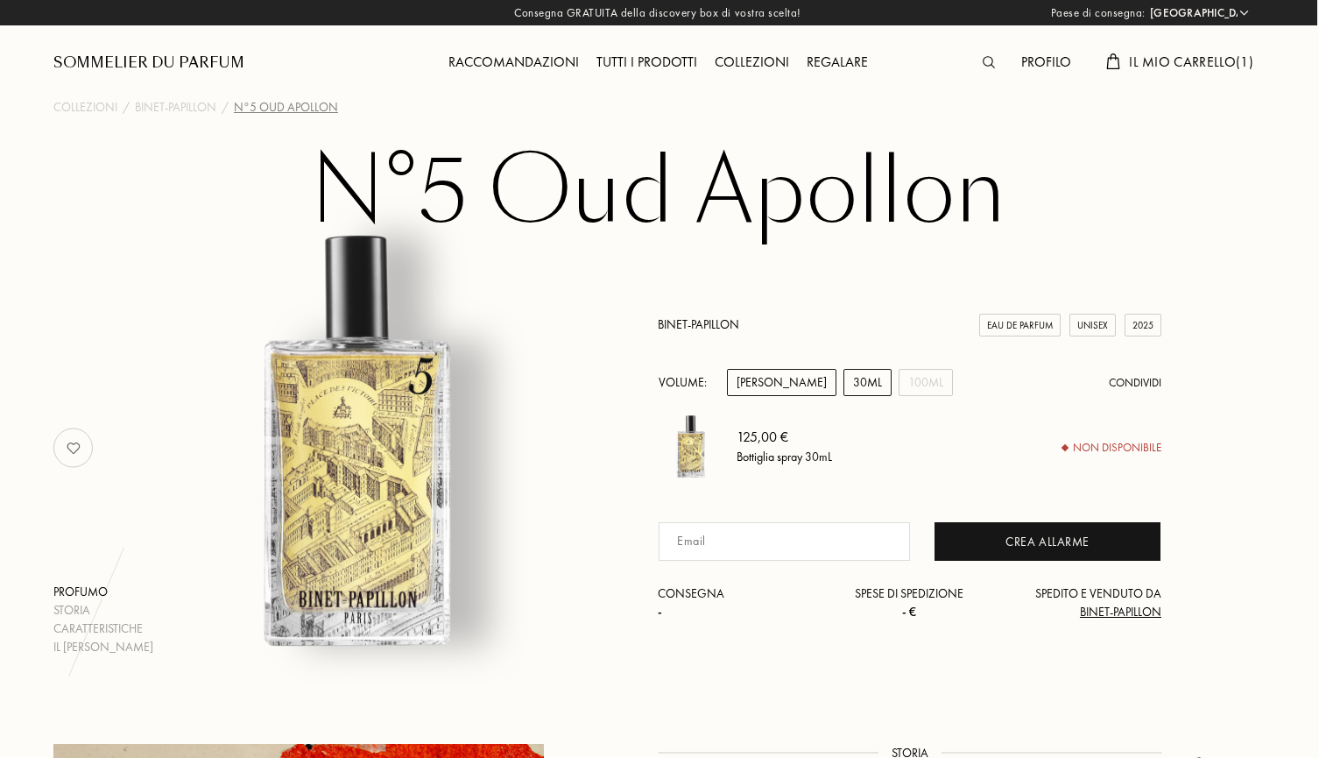
click at [735, 383] on div "[PERSON_NAME]" at bounding box center [781, 382] width 109 height 27
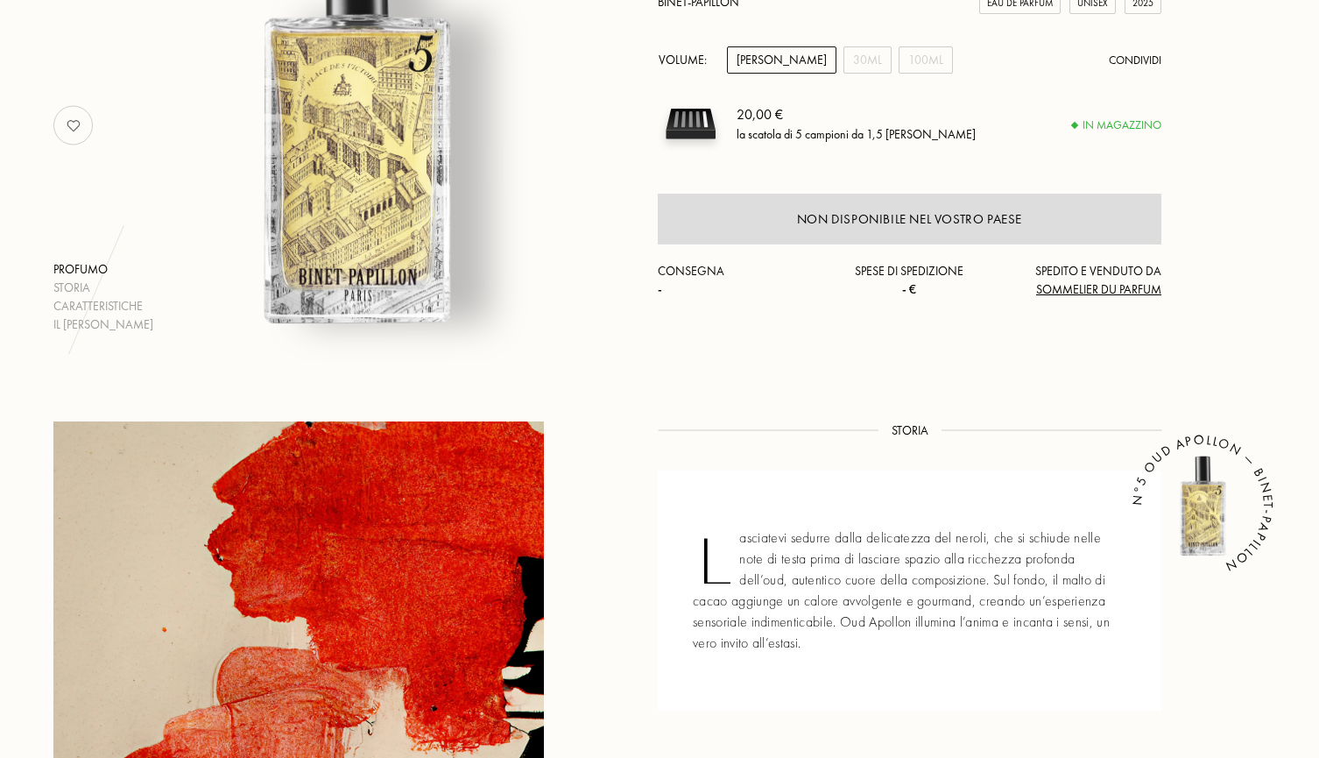
scroll to position [345, 2]
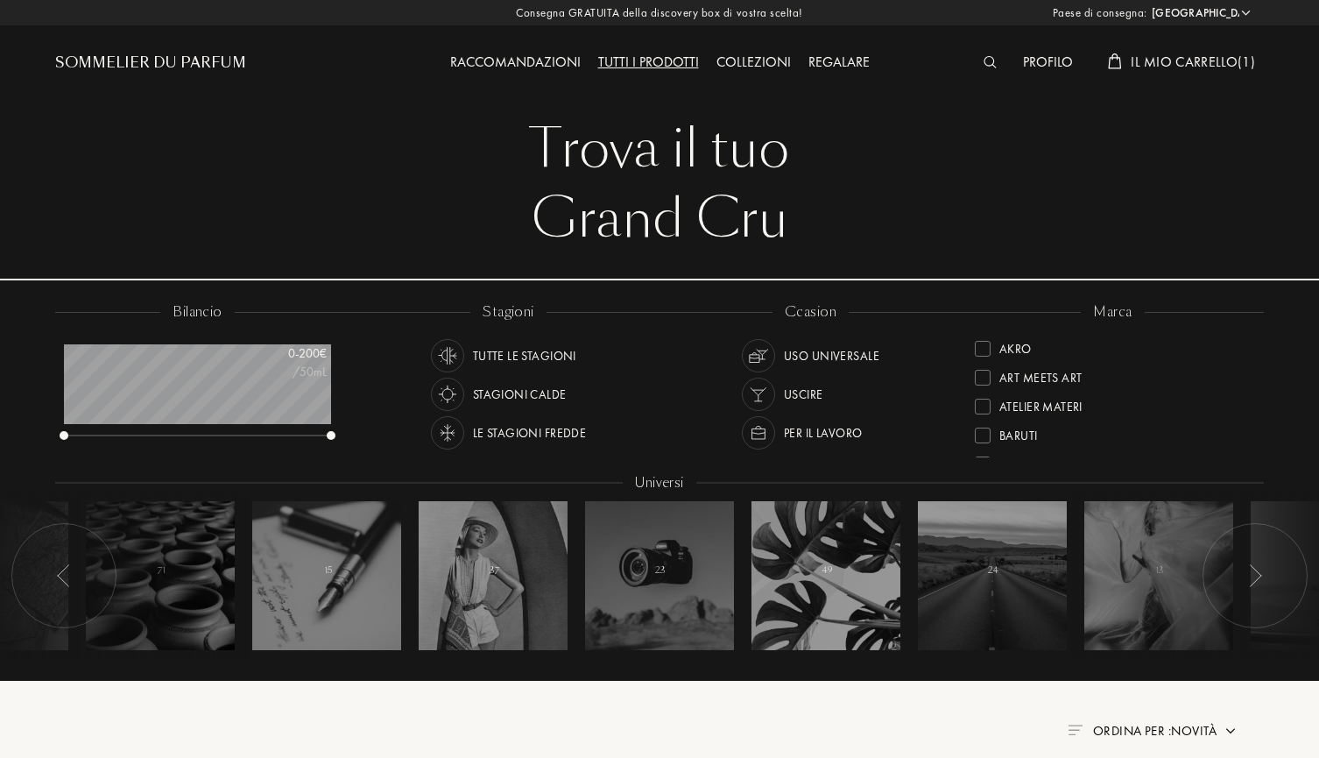
select select "IT"
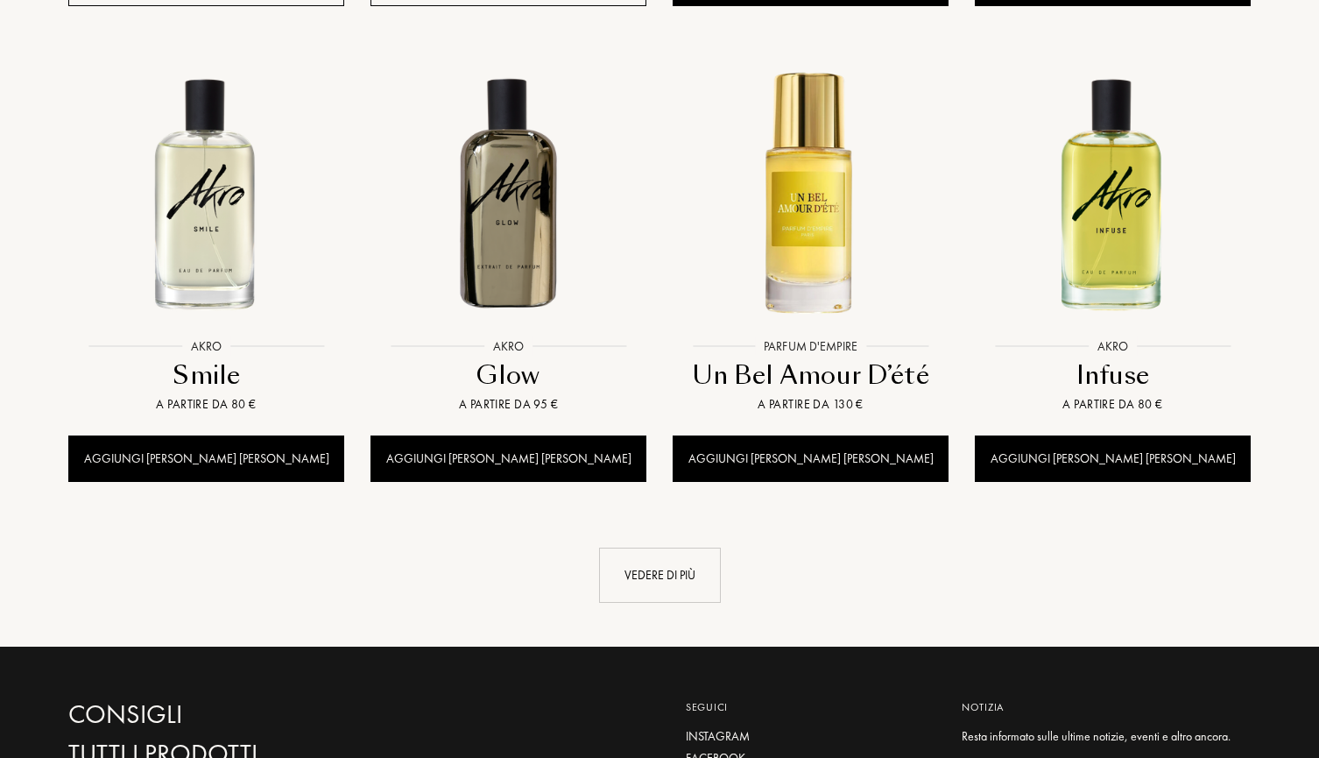
scroll to position [1803, 0]
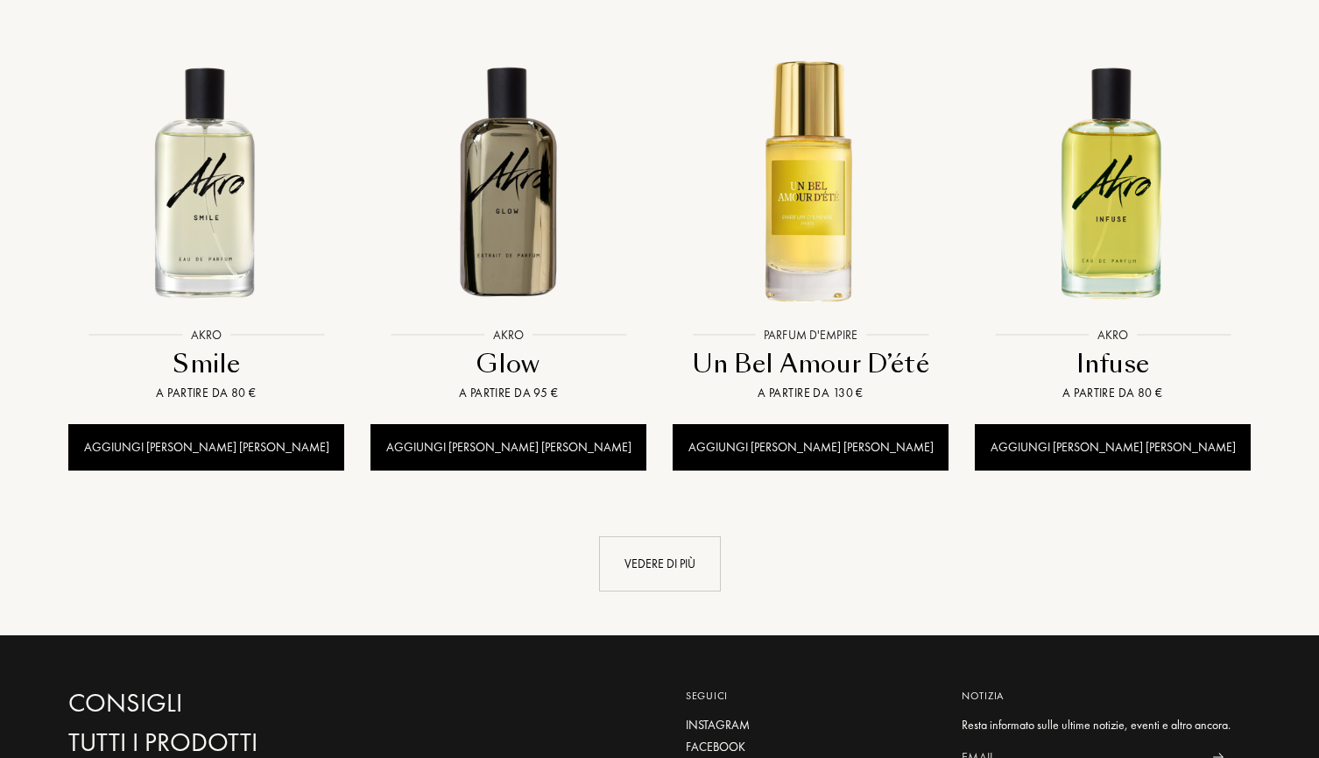
click at [760, 382] on div "Parfum d'Empire Parfum d'Empire Un Bel Amour D’été A partire da 130 € Aggiungi …" at bounding box center [811, 263] width 302 height 477
click at [679, 536] on div "Vedere di più" at bounding box center [660, 563] width 122 height 55
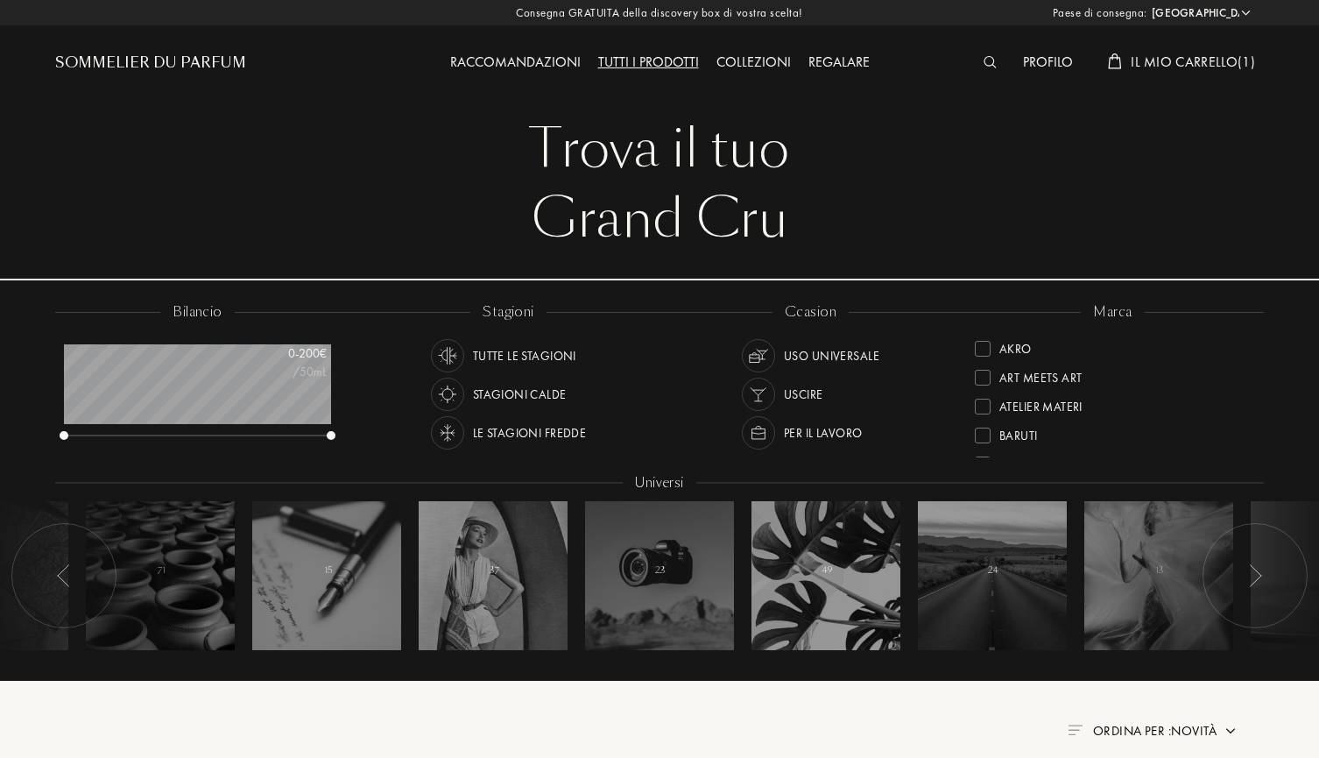
scroll to position [0, 0]
click at [535, 60] on div "Raccomandazioni" at bounding box center [515, 63] width 148 height 23
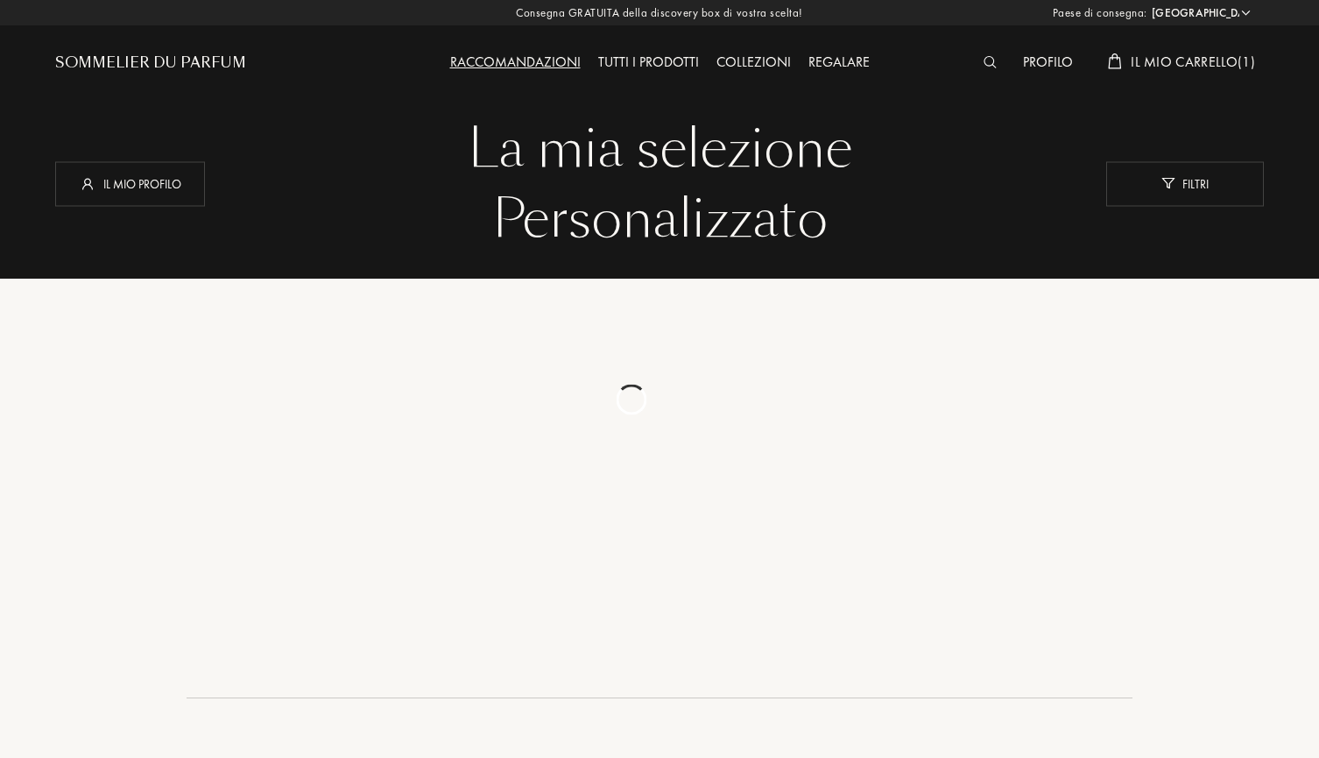
select select "IT"
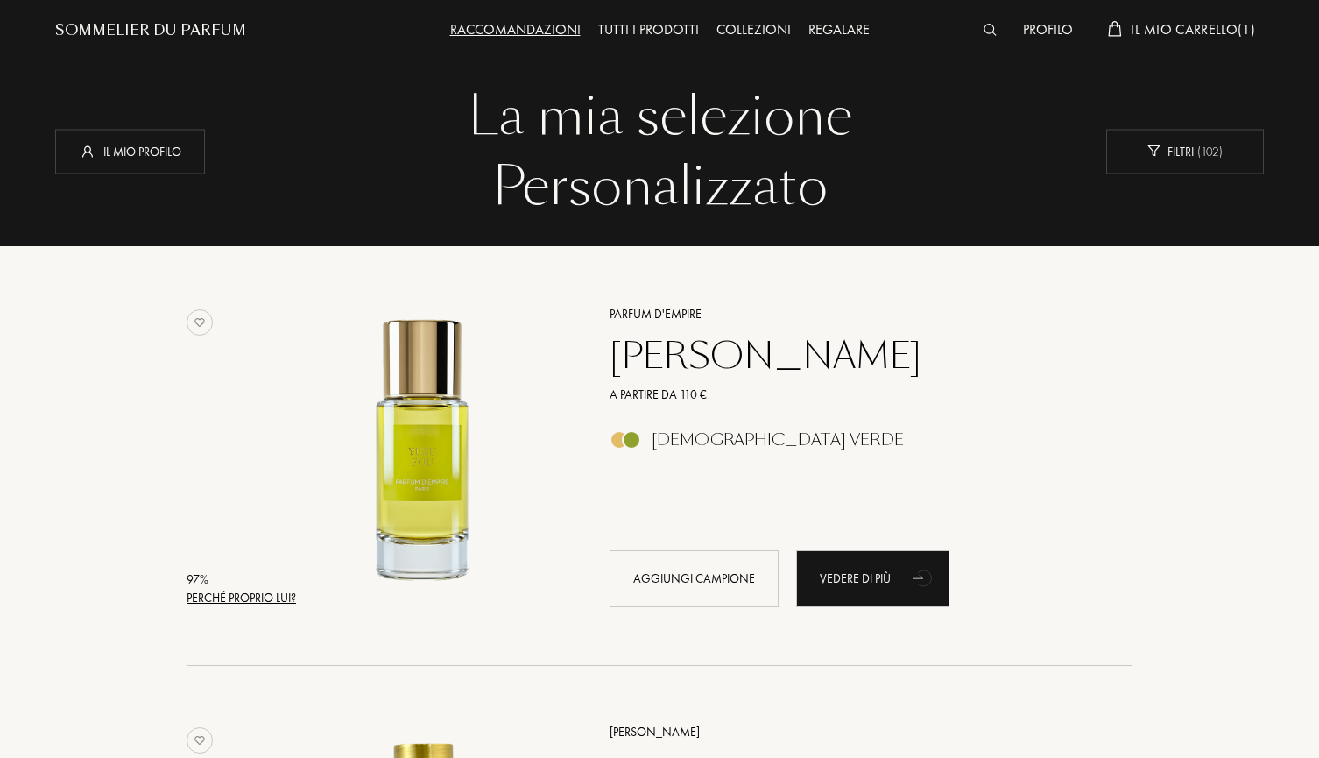
scroll to position [19, 0]
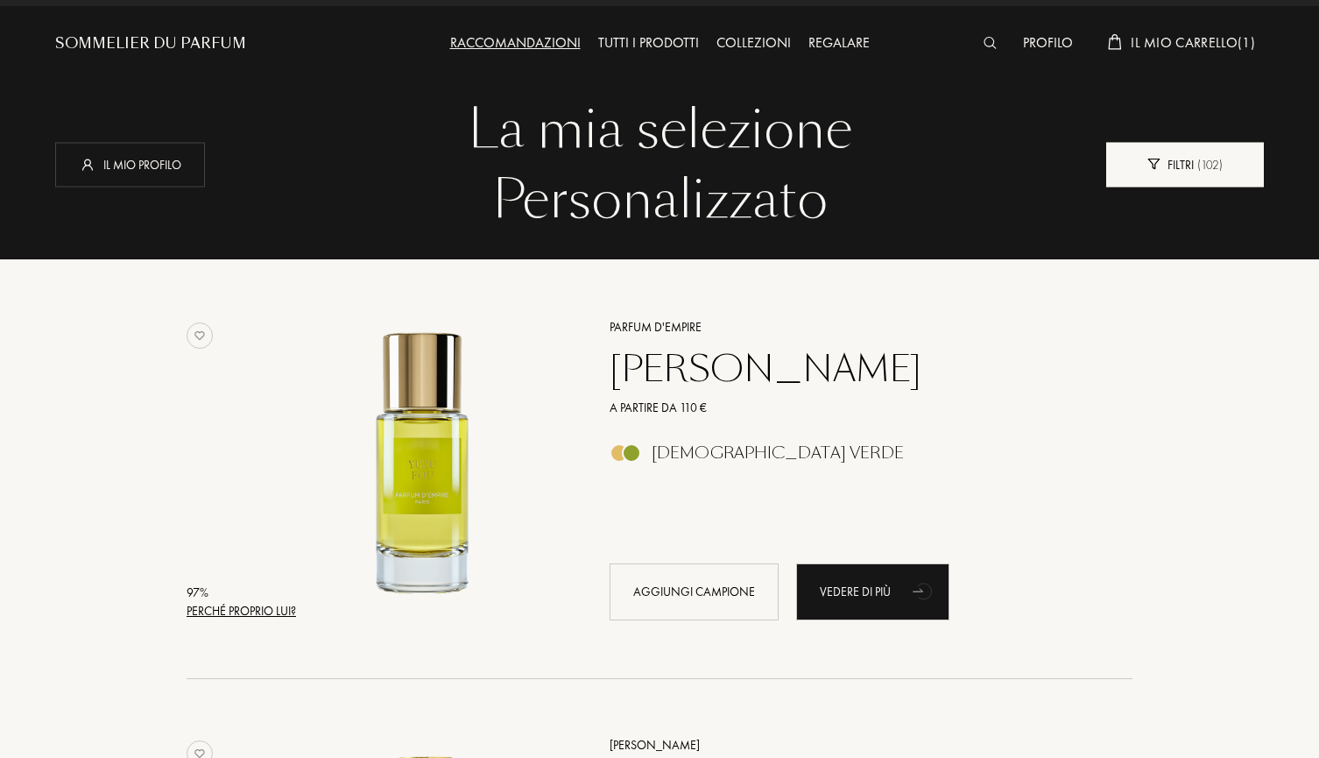
click at [1185, 148] on div "Filtri ( 102 )" at bounding box center [1185, 164] width 158 height 45
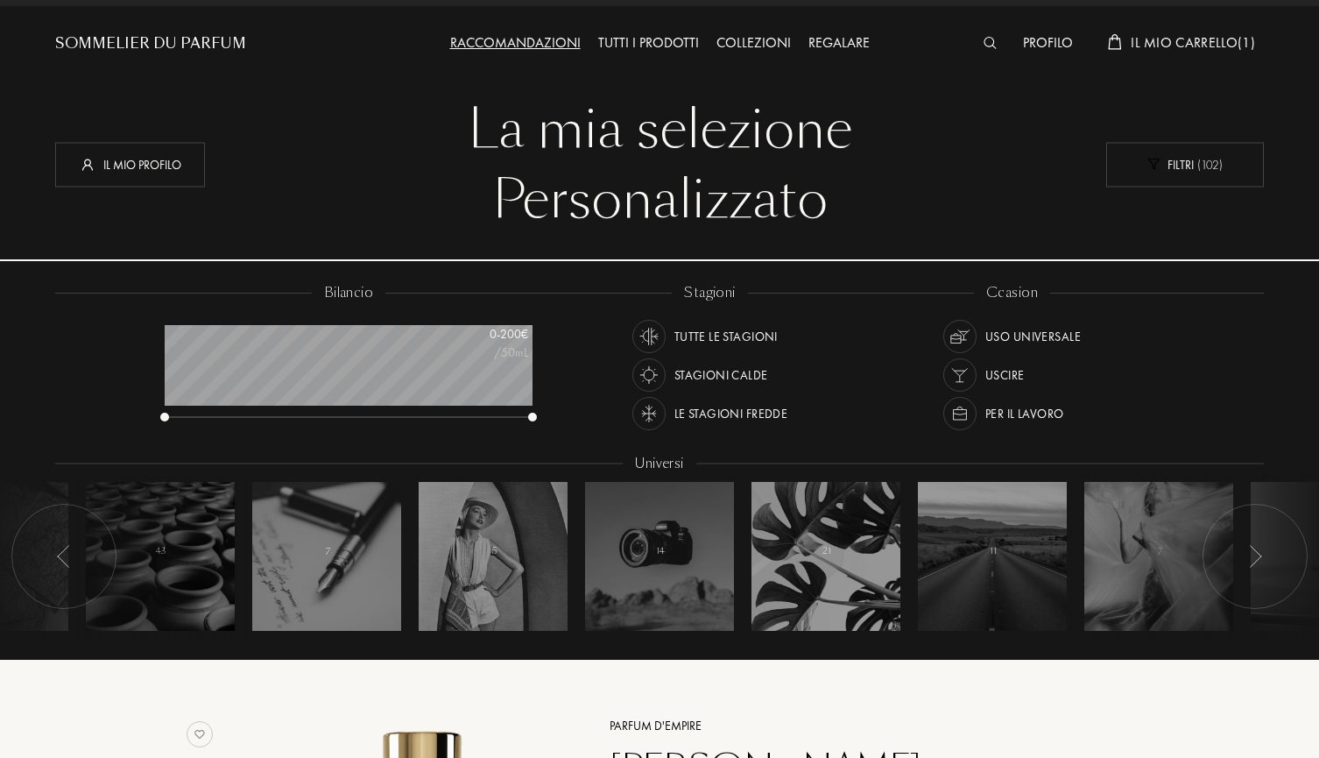
scroll to position [88, 368]
click at [703, 413] on div "Le stagioni fredde" at bounding box center [731, 413] width 114 height 33
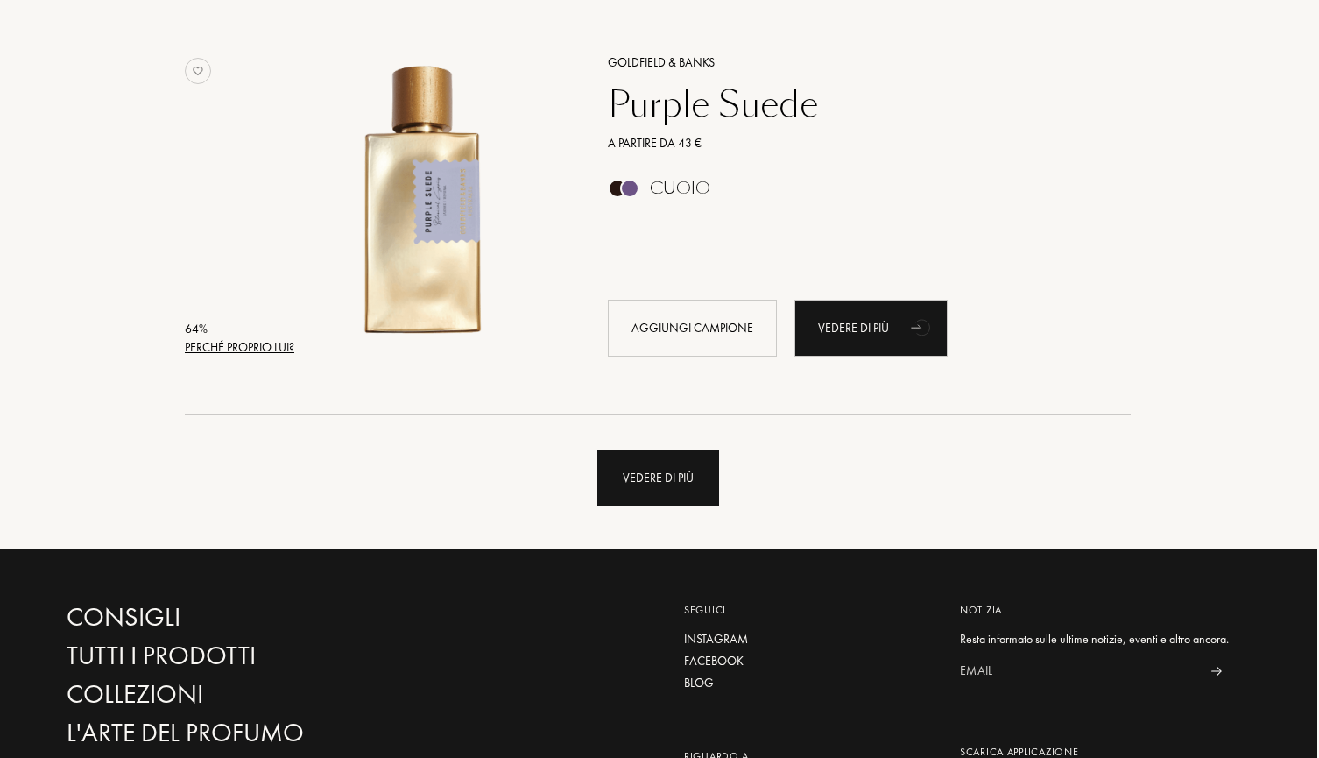
scroll to position [4447, 2]
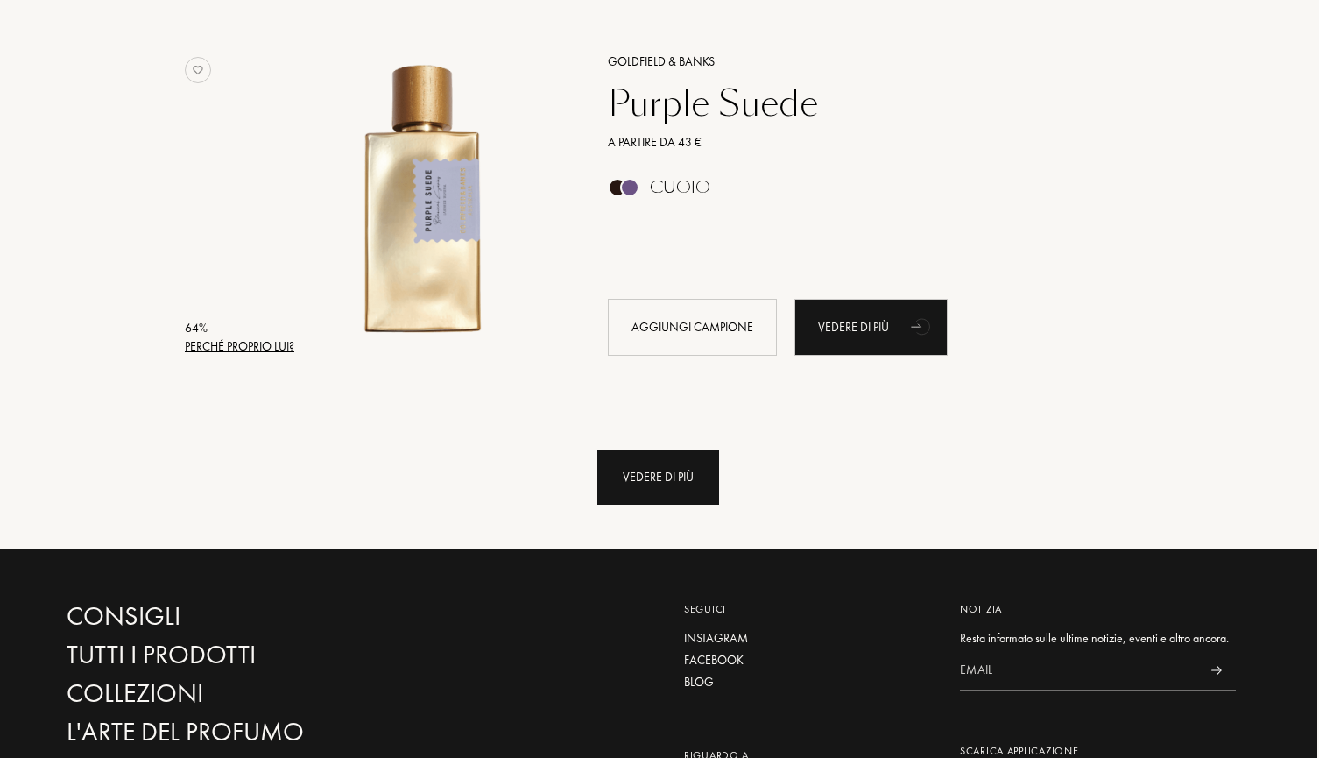
click at [615, 482] on div "Vedere di più" at bounding box center [658, 476] width 122 height 55
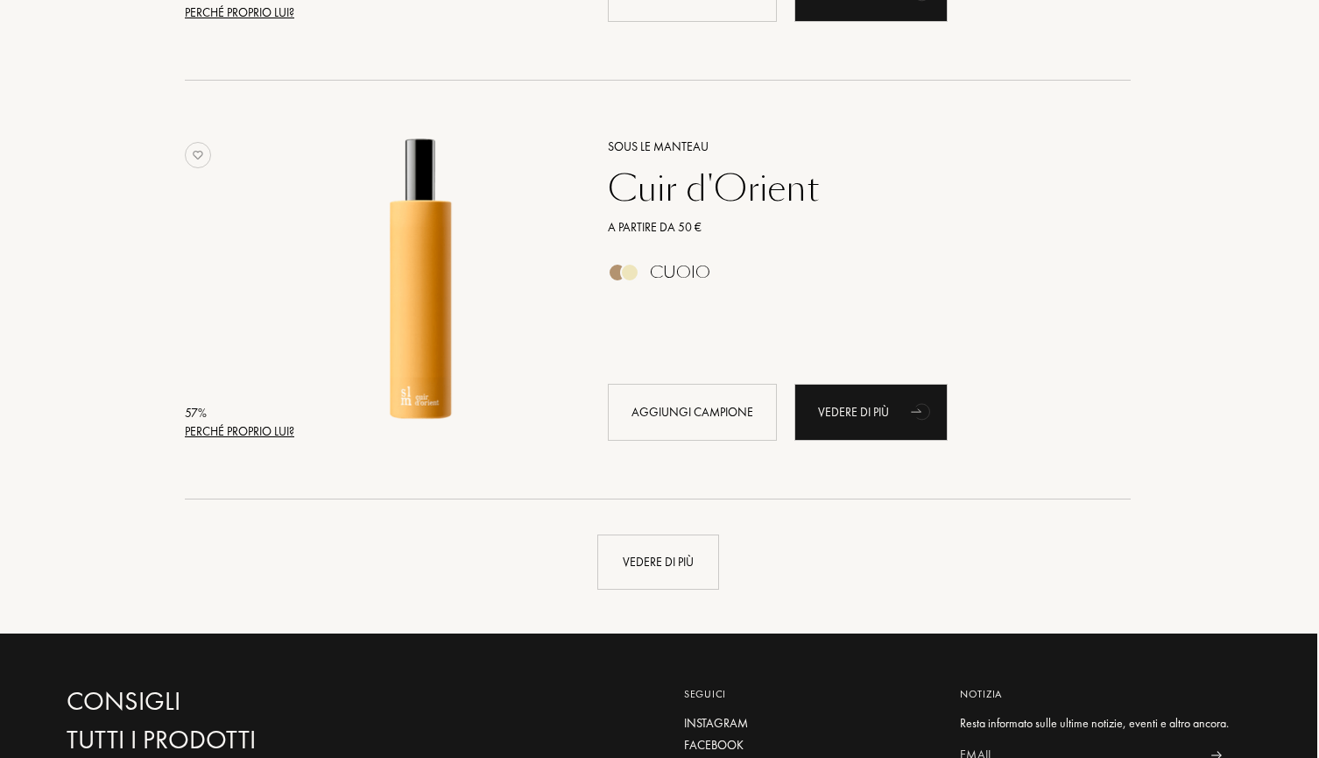
scroll to position [8627, 2]
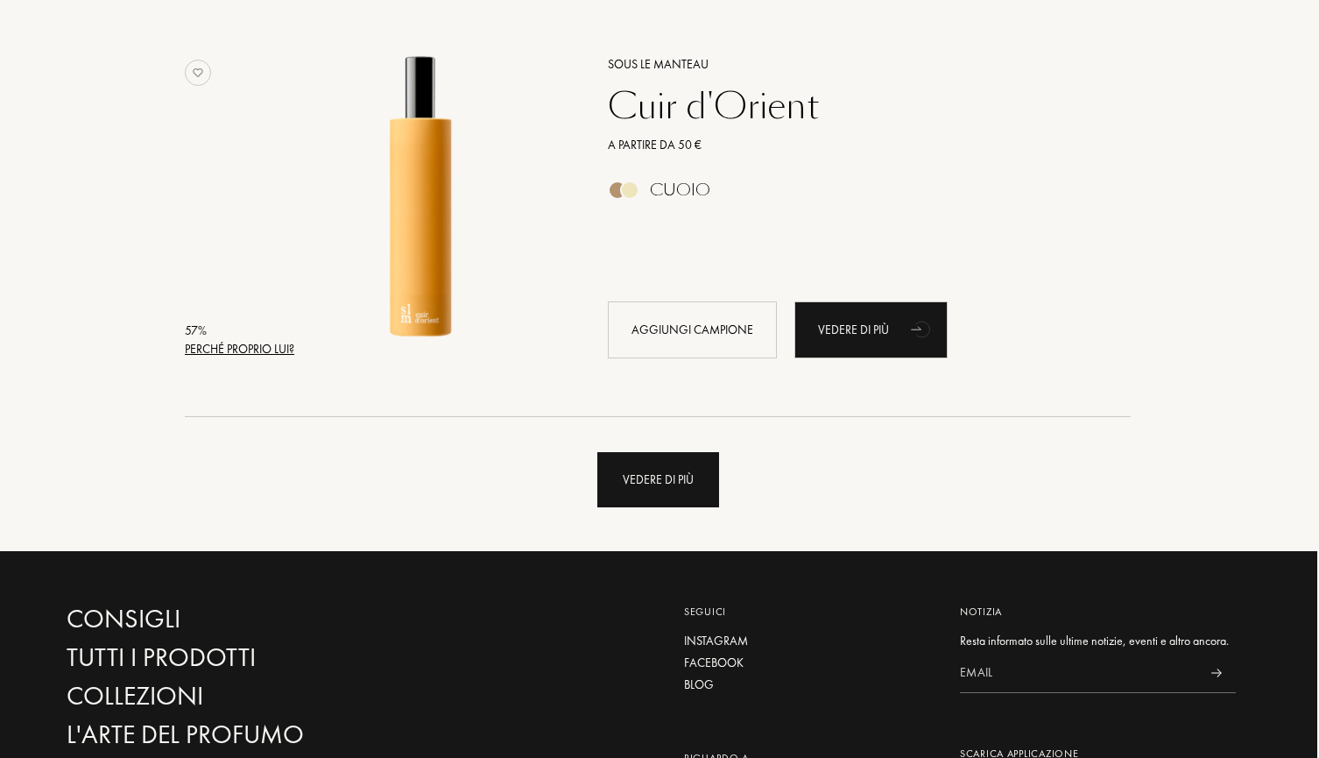
click at [690, 498] on div "Vedere di più" at bounding box center [658, 479] width 122 height 55
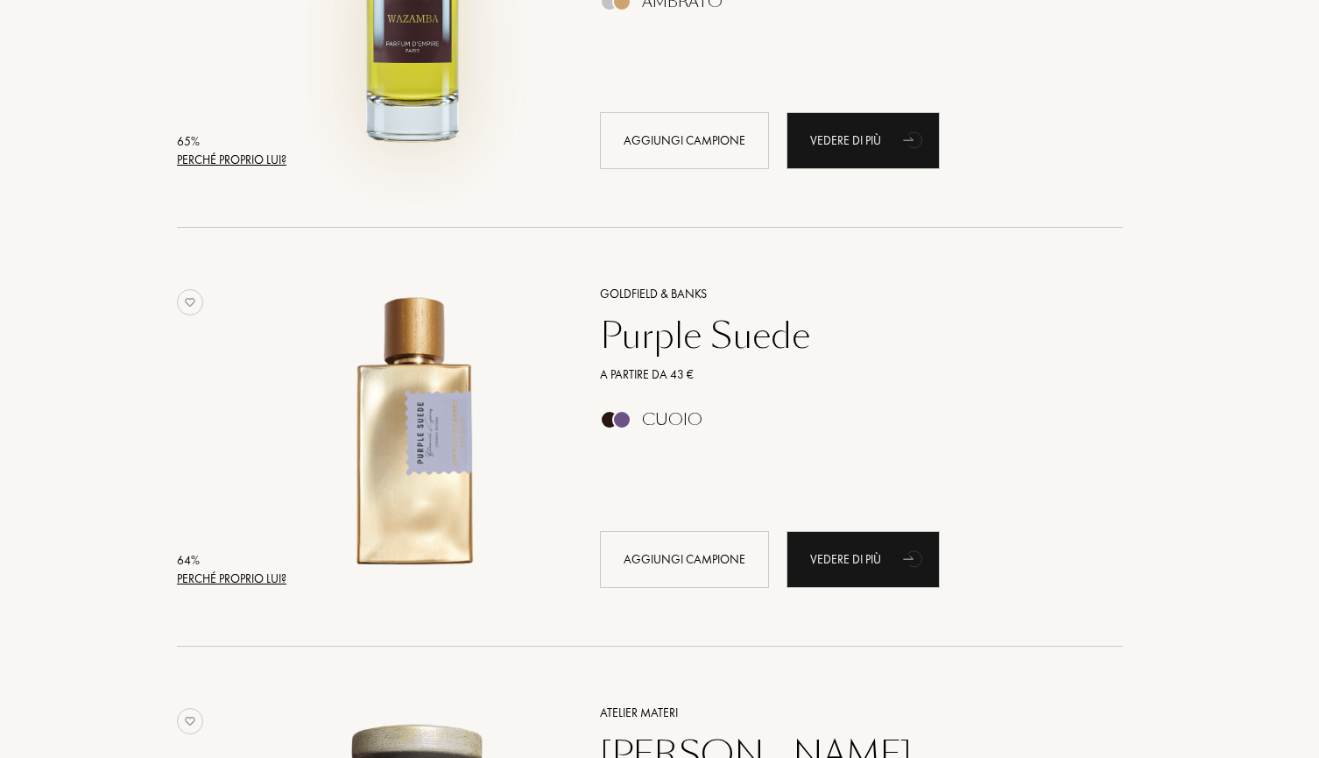
scroll to position [4213, 10]
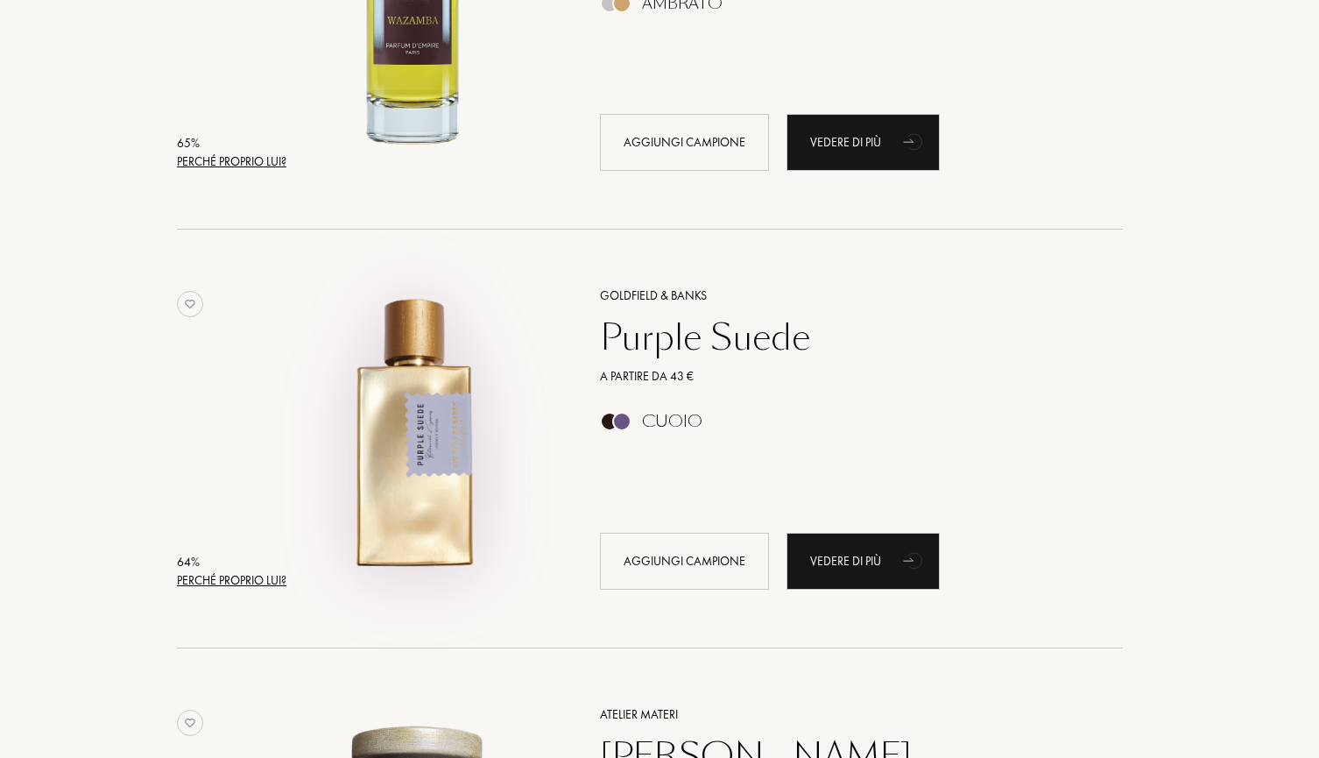
click at [441, 438] on img at bounding box center [413, 430] width 292 height 292
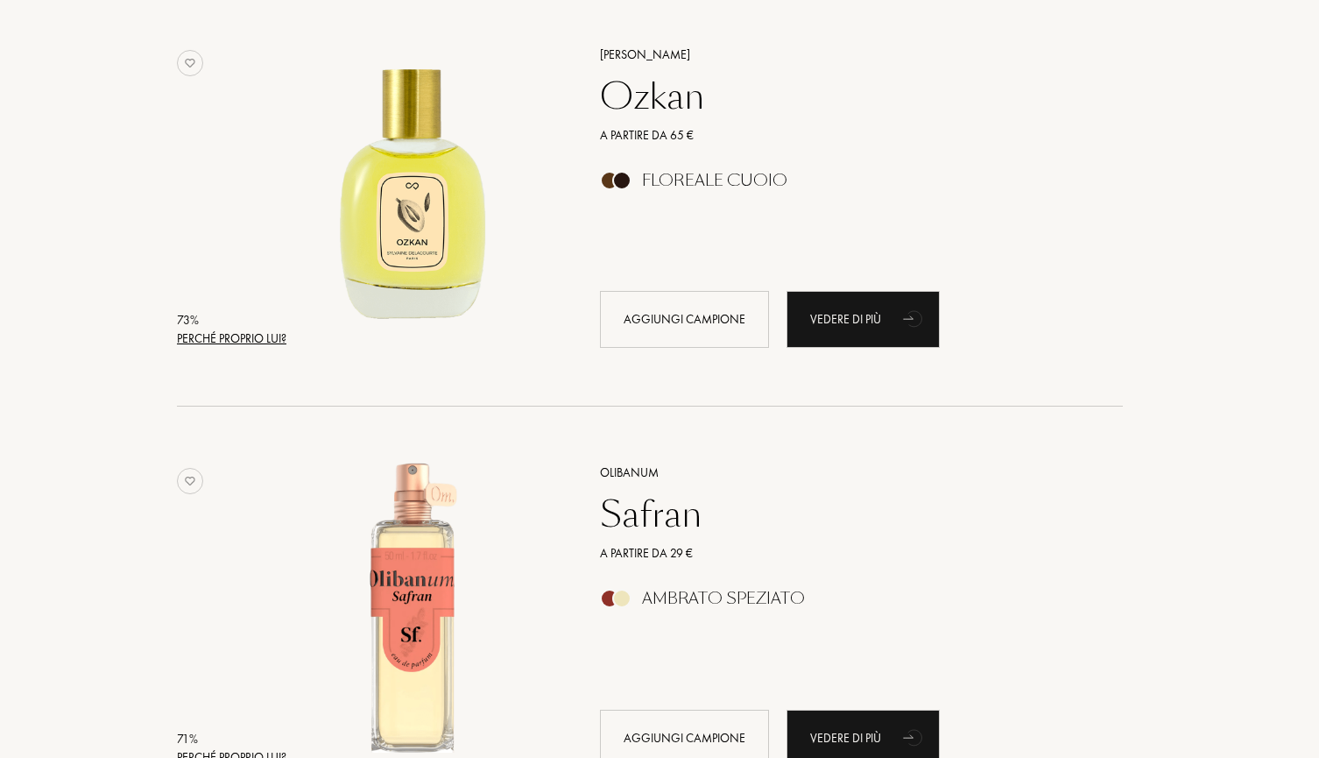
scroll to position [657, 10]
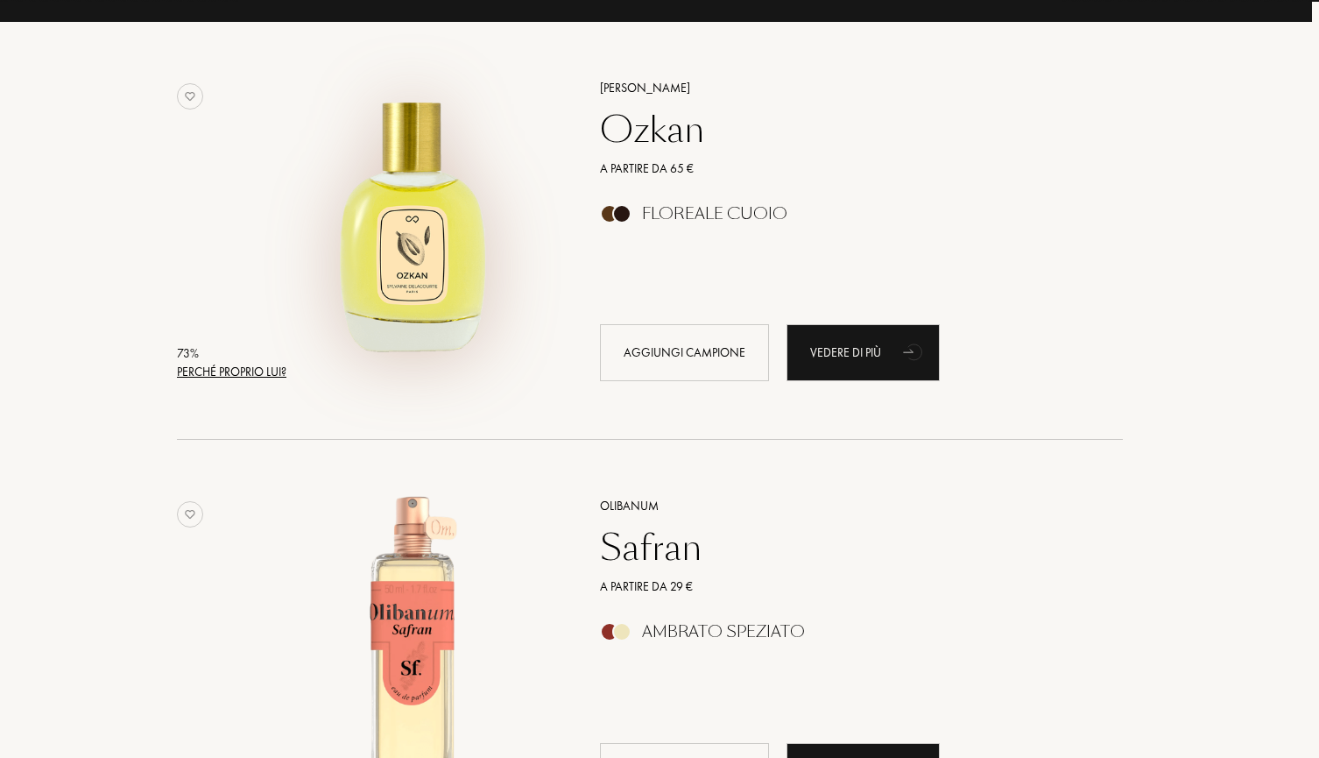
click at [383, 251] on img at bounding box center [413, 222] width 292 height 292
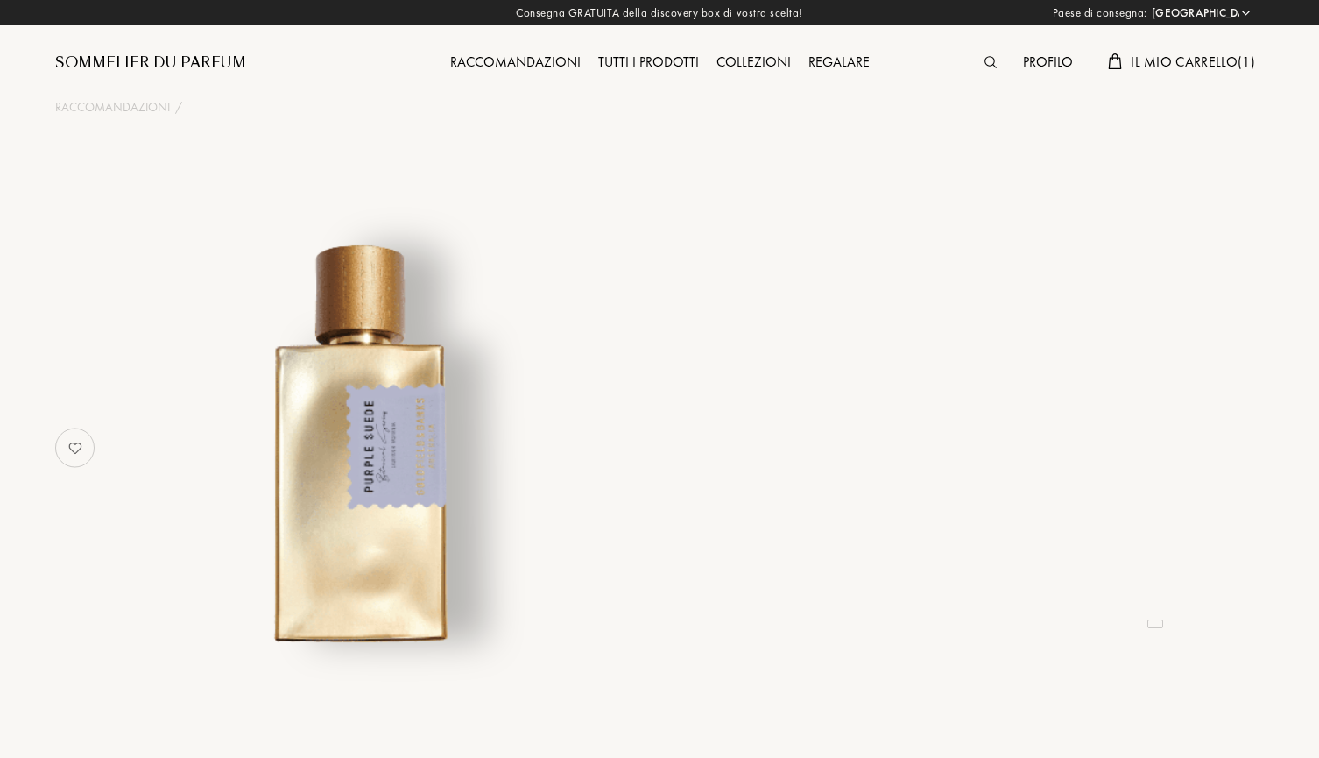
select select "IT"
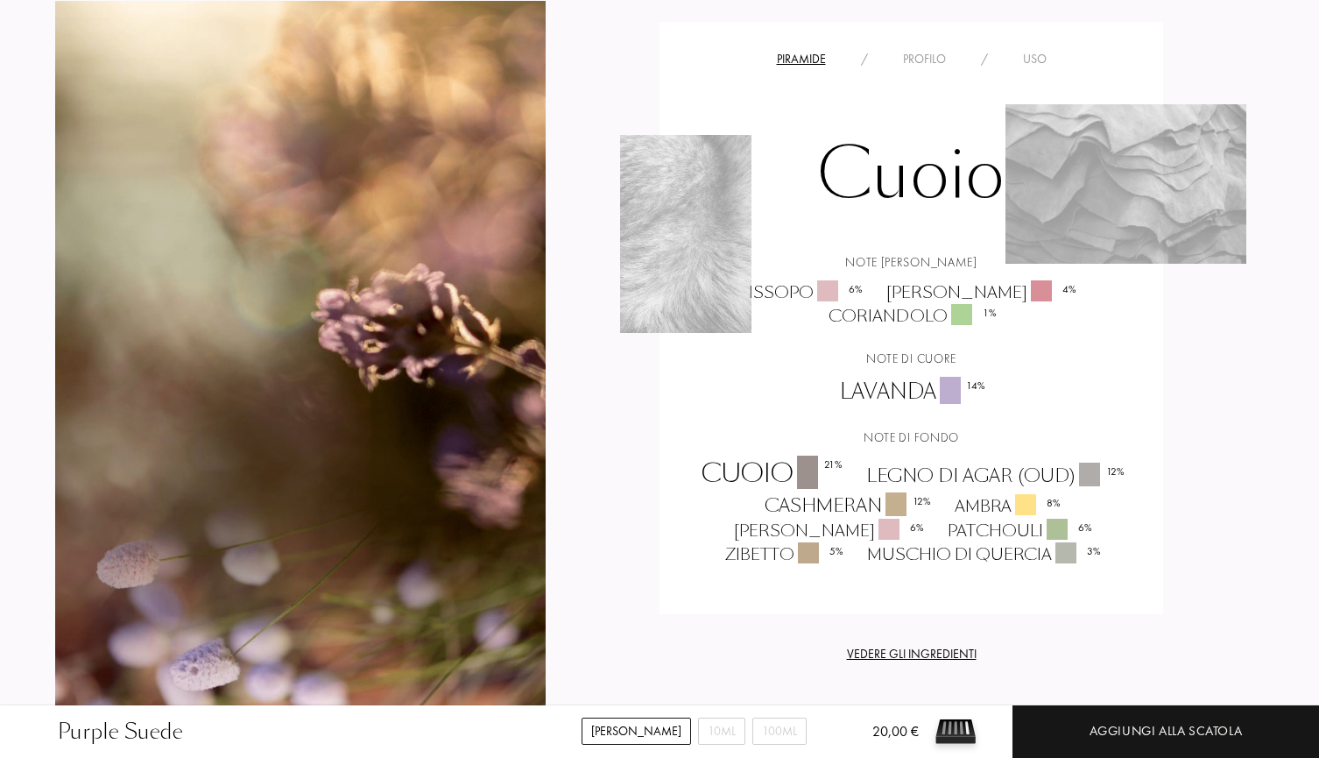
scroll to position [1494, 0]
